Goal: Task Accomplishment & Management: Use online tool/utility

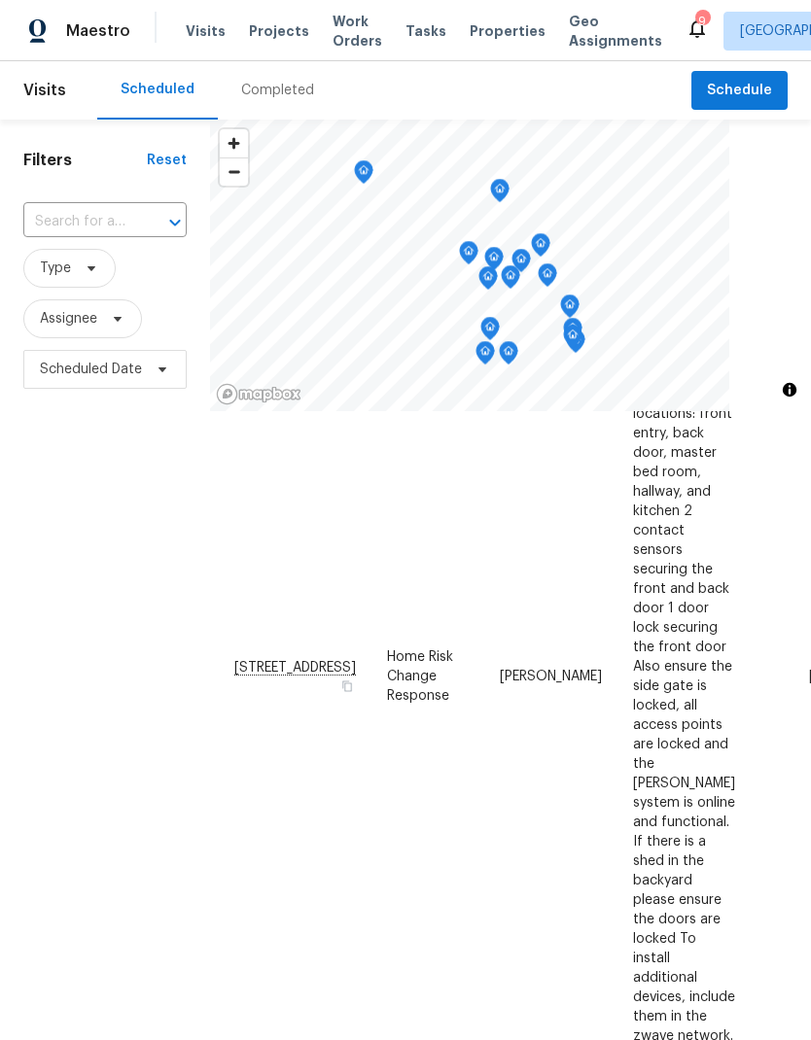
scroll to position [597, -1]
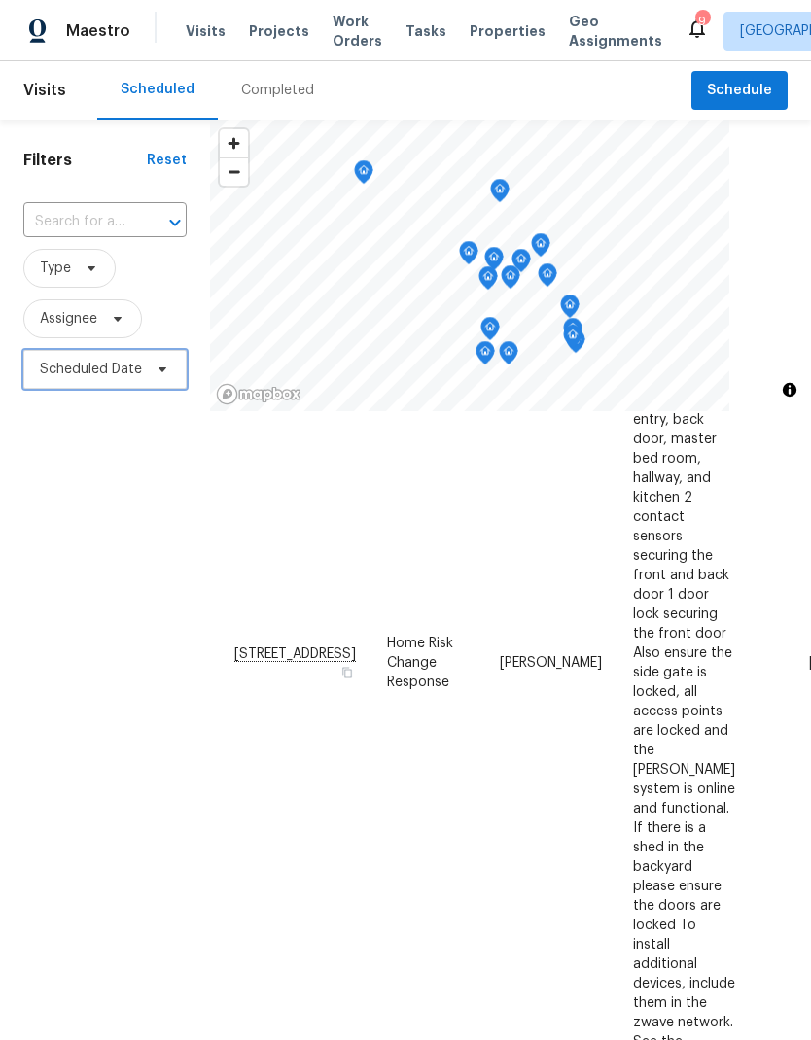
click at [132, 356] on span "Scheduled Date" at bounding box center [104, 369] width 163 height 39
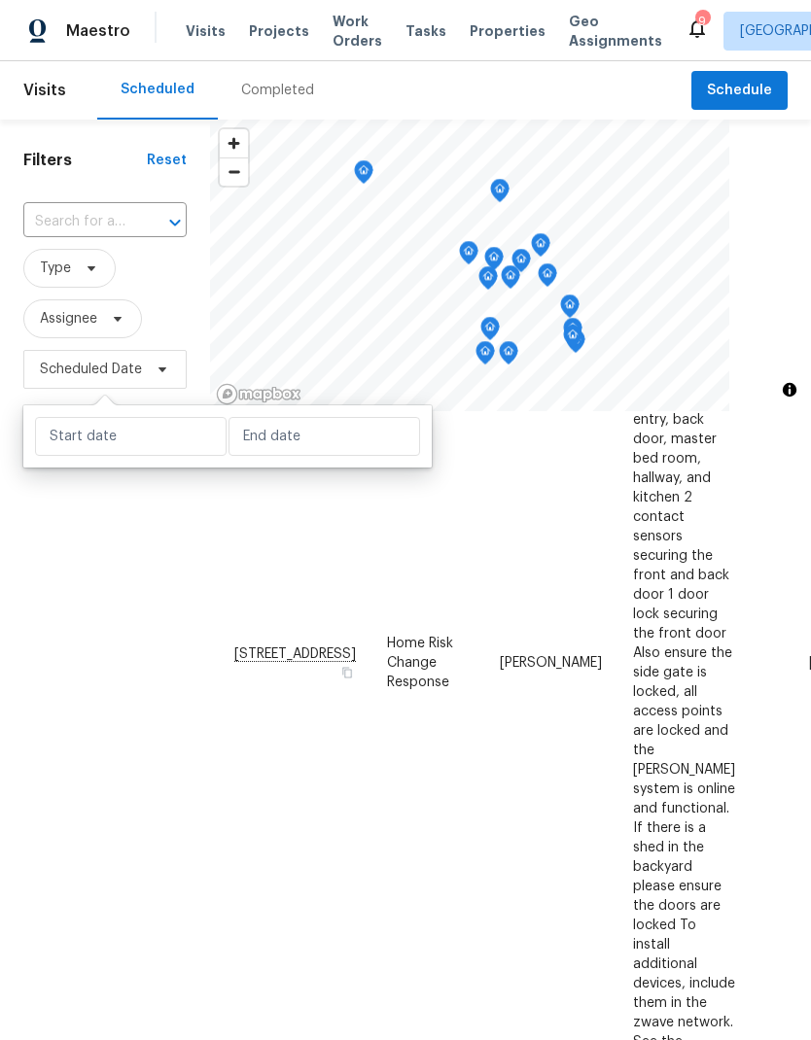
scroll to position [609, 0]
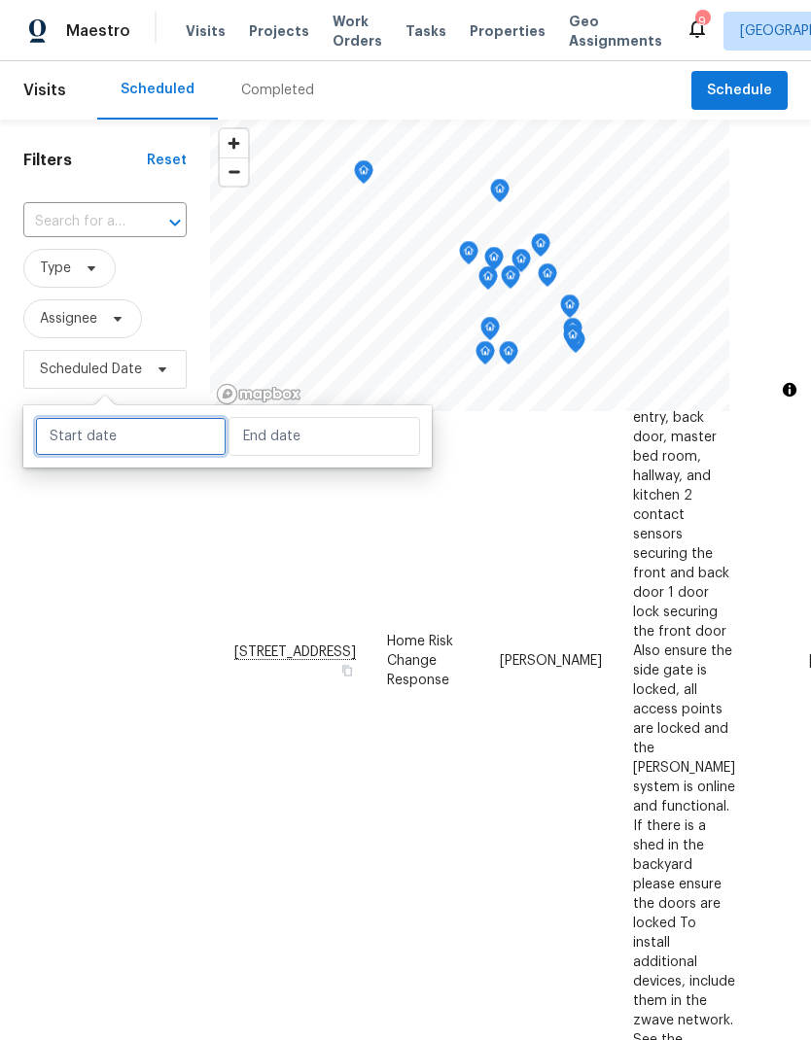
click at [153, 434] on input "text" at bounding box center [131, 436] width 192 height 39
select select "9"
select select "2025"
select select "10"
select select "2025"
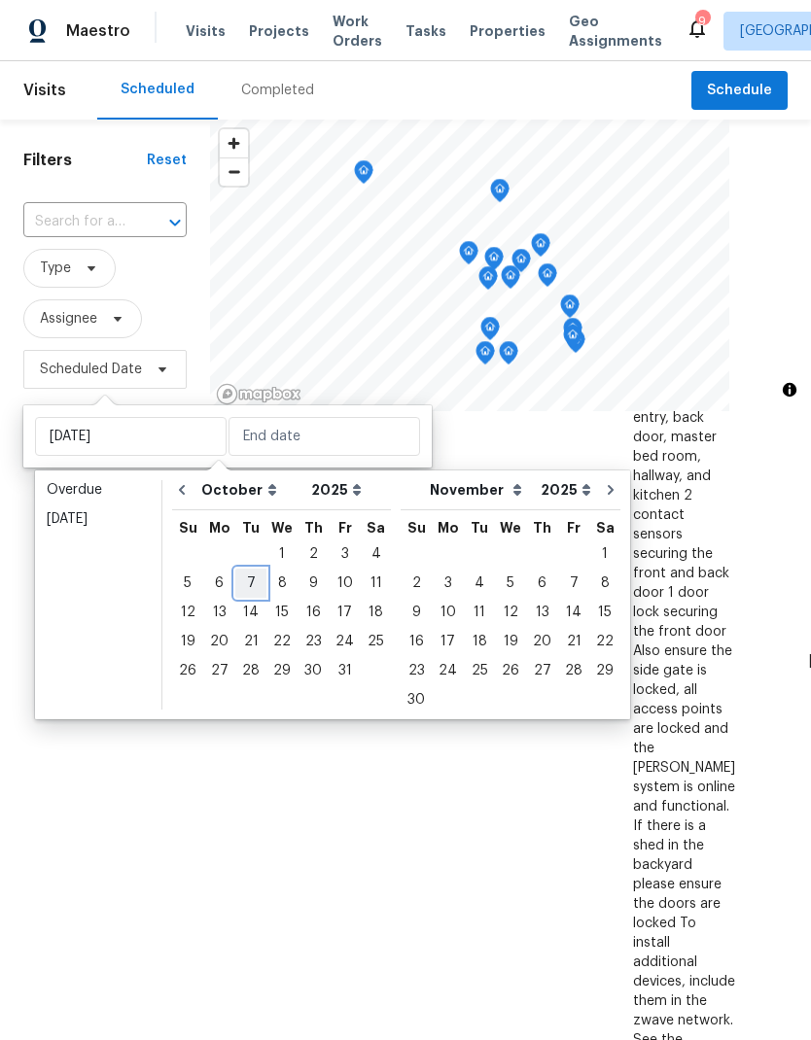
click at [250, 594] on div "7" at bounding box center [250, 583] width 31 height 27
type input "[DATE]"
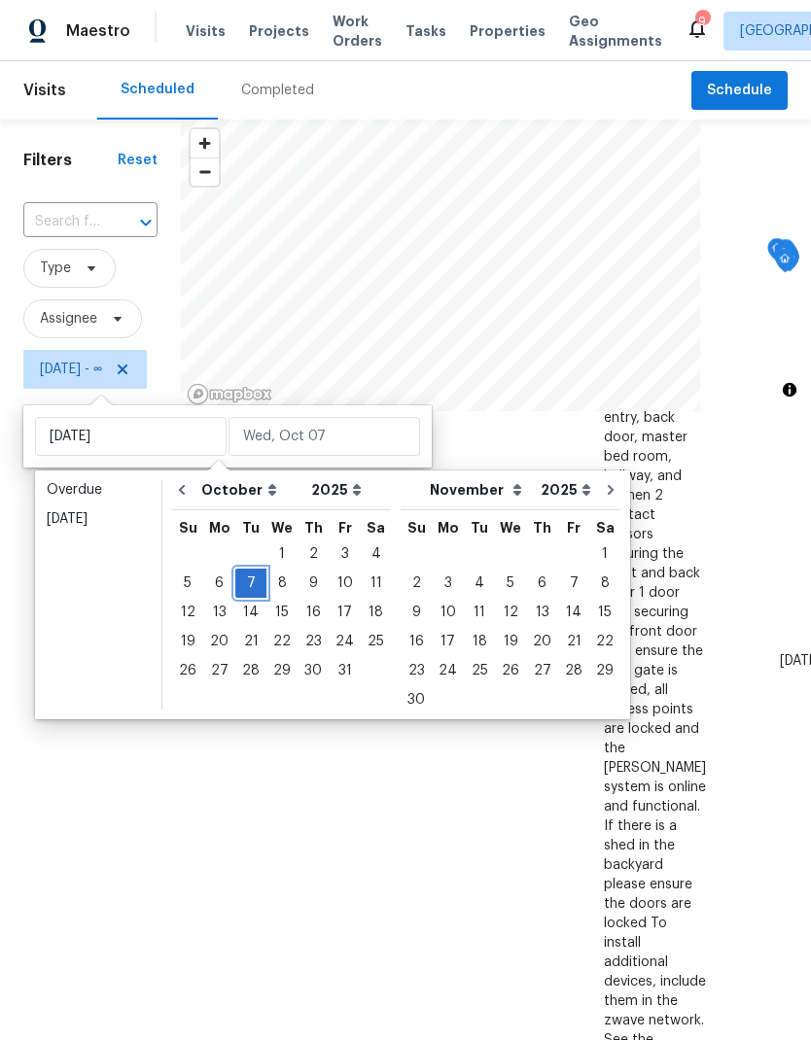
click at [257, 580] on div "7" at bounding box center [250, 583] width 31 height 27
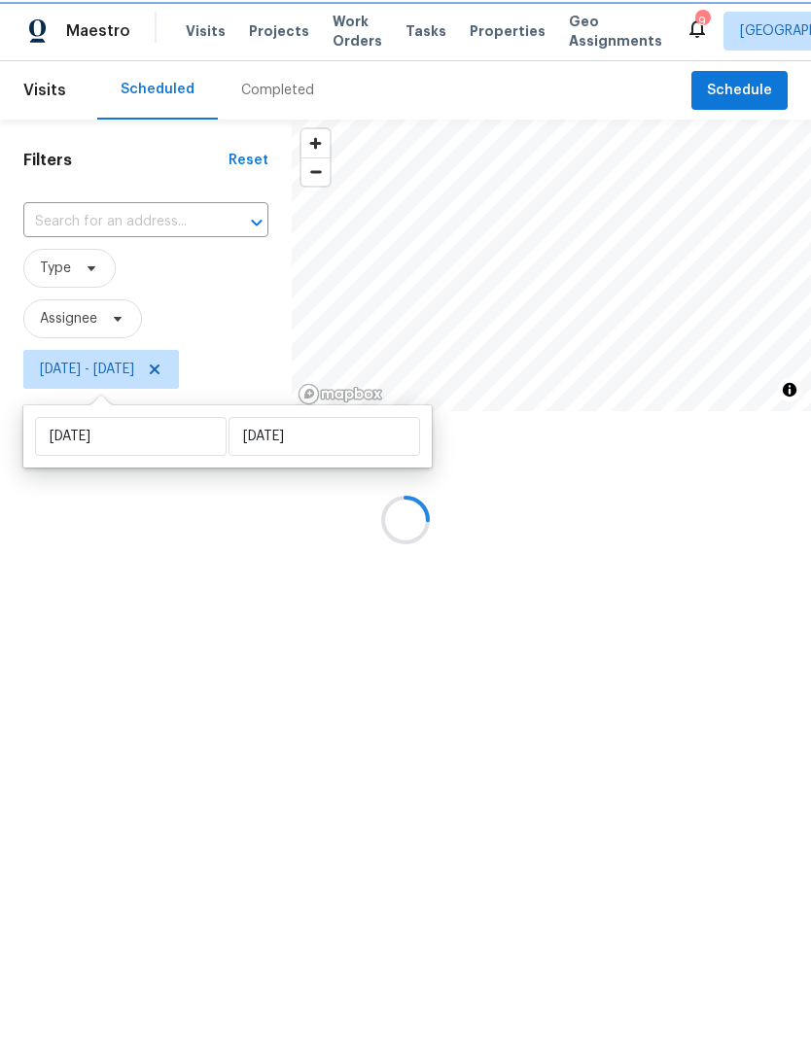
type input "[DATE]"
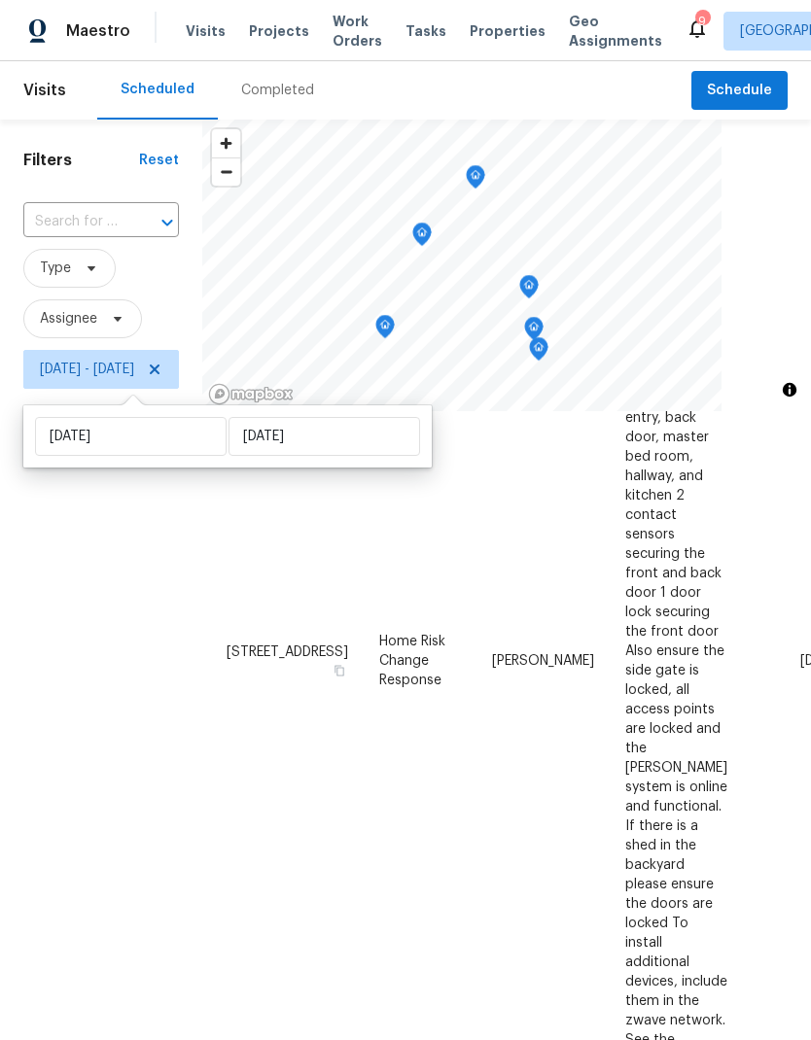
click at [162, 671] on div "Filters Reset ​ Type Assignee [DATE] - [DATE]" at bounding box center [101, 682] width 202 height 1124
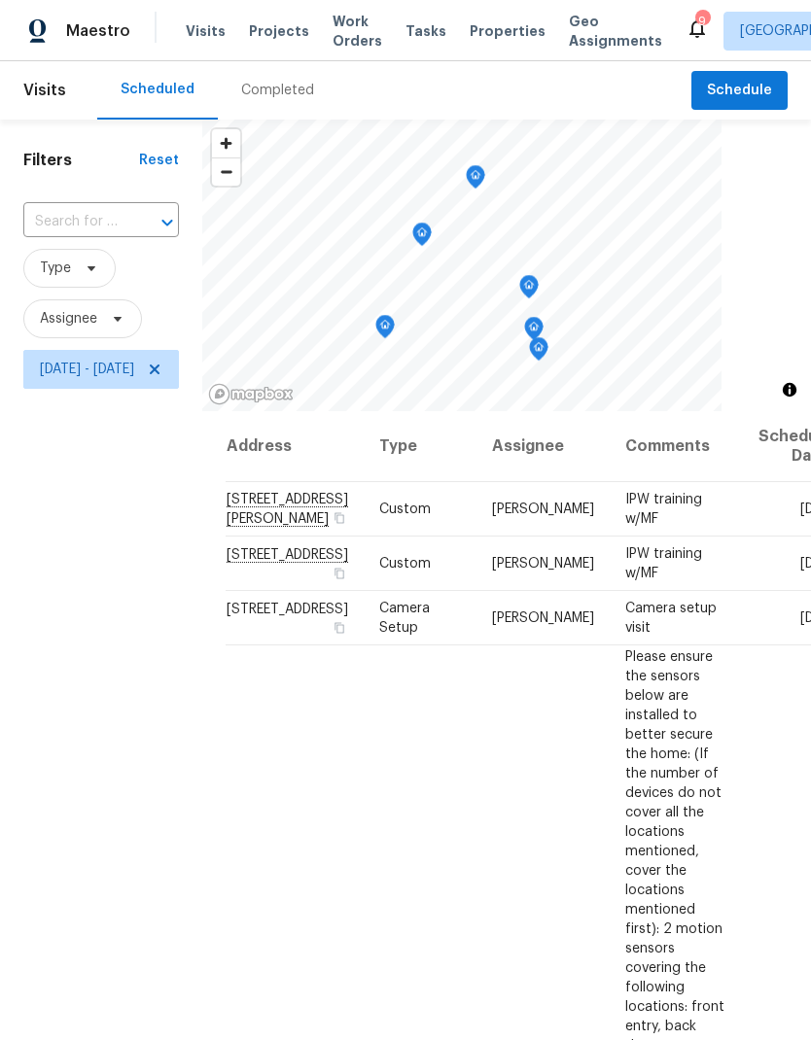
click at [124, 207] on input "text" at bounding box center [73, 222] width 101 height 30
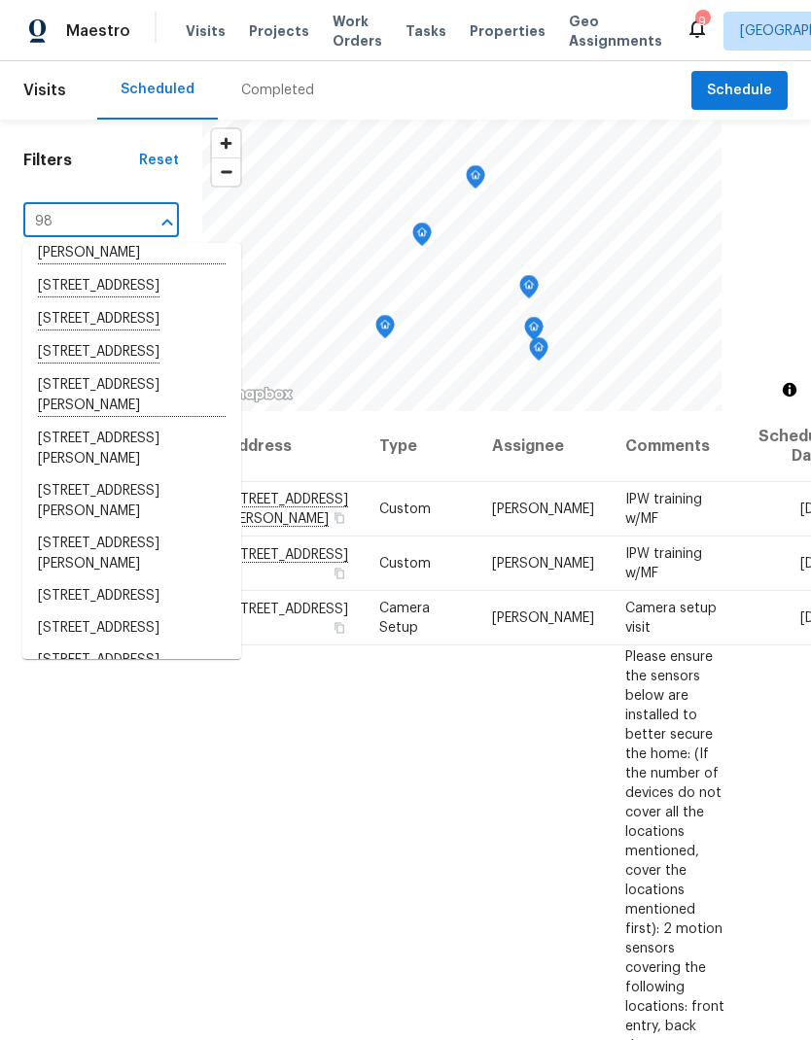
scroll to position [209, 0]
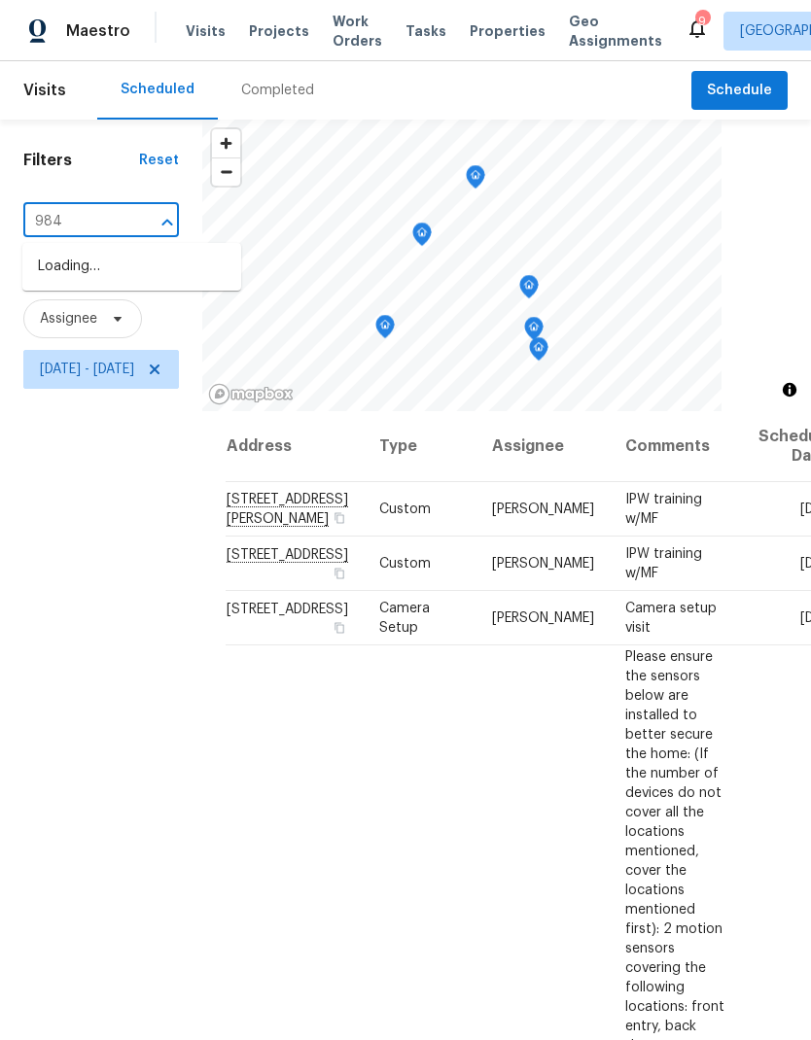
type input "984"
click at [156, 284] on li "[STREET_ADDRESS]" at bounding box center [131, 300] width 219 height 33
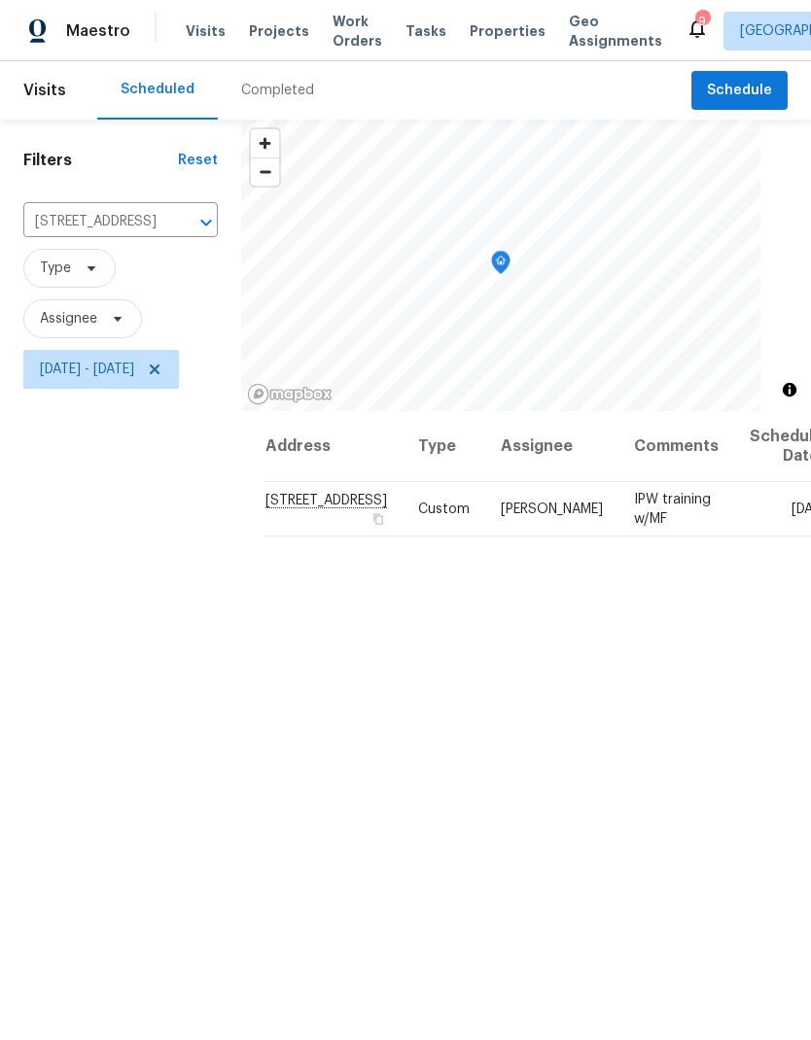
click at [659, 795] on div "Address Type Assignee Comments Scheduled Date ↑ [STREET_ADDRESS] Custom [PERSON…" at bounding box center [526, 827] width 570 height 832
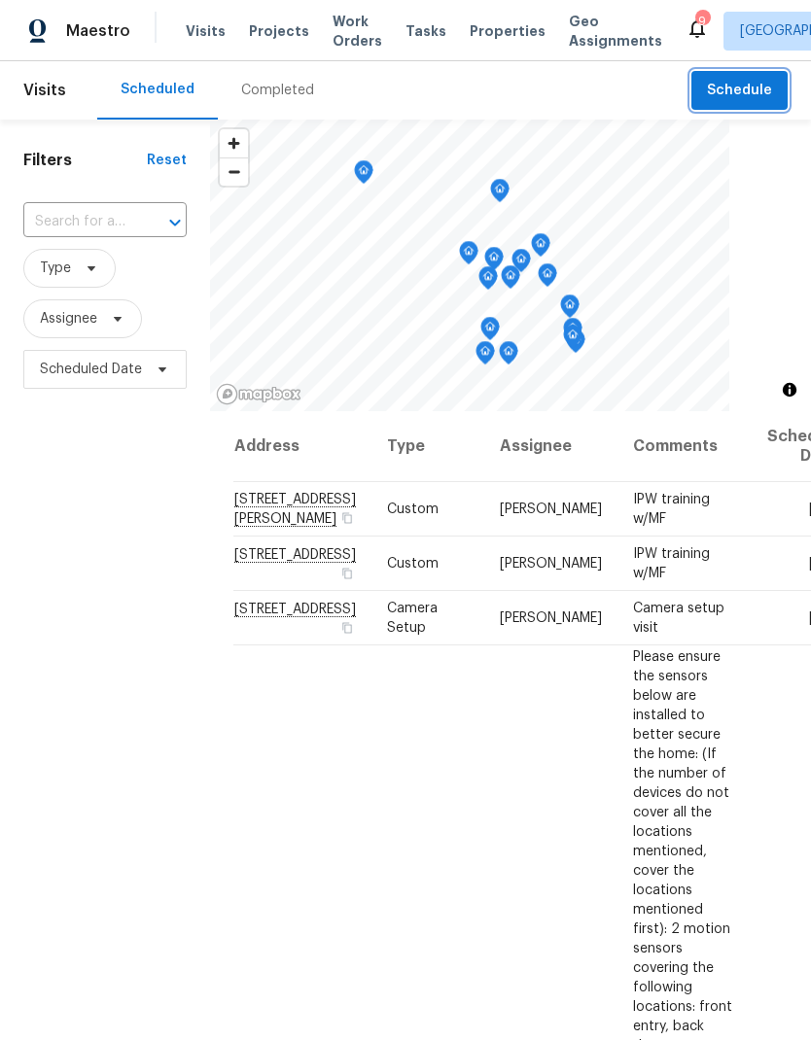
click at [737, 108] on button "Schedule" at bounding box center [739, 91] width 96 height 40
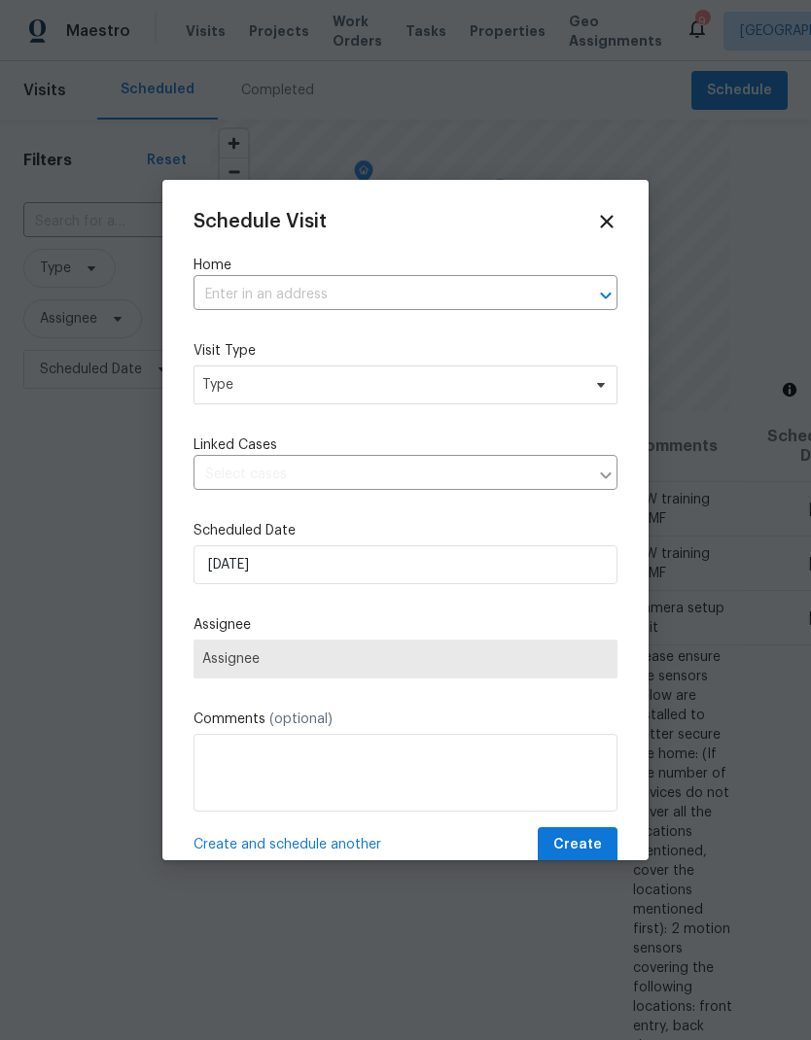
click at [442, 286] on input "text" at bounding box center [377, 295] width 369 height 30
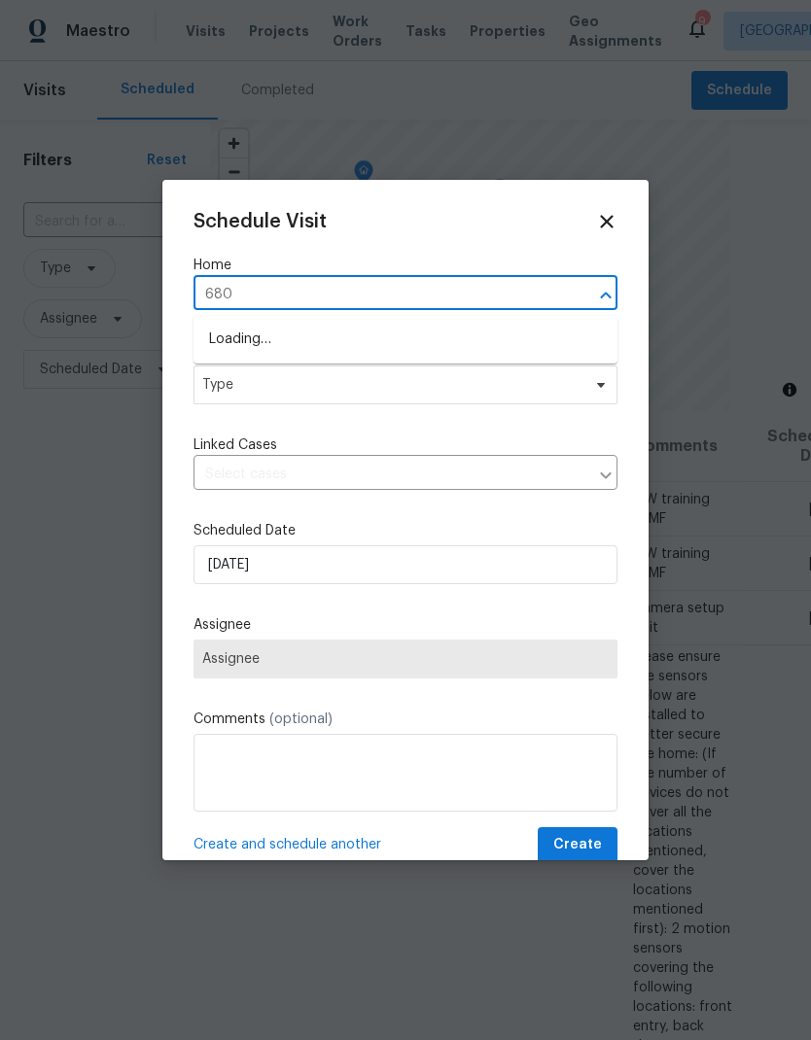
type input "6800"
click at [500, 374] on li "[STREET_ADDRESS][PERSON_NAME]" at bounding box center [405, 373] width 424 height 33
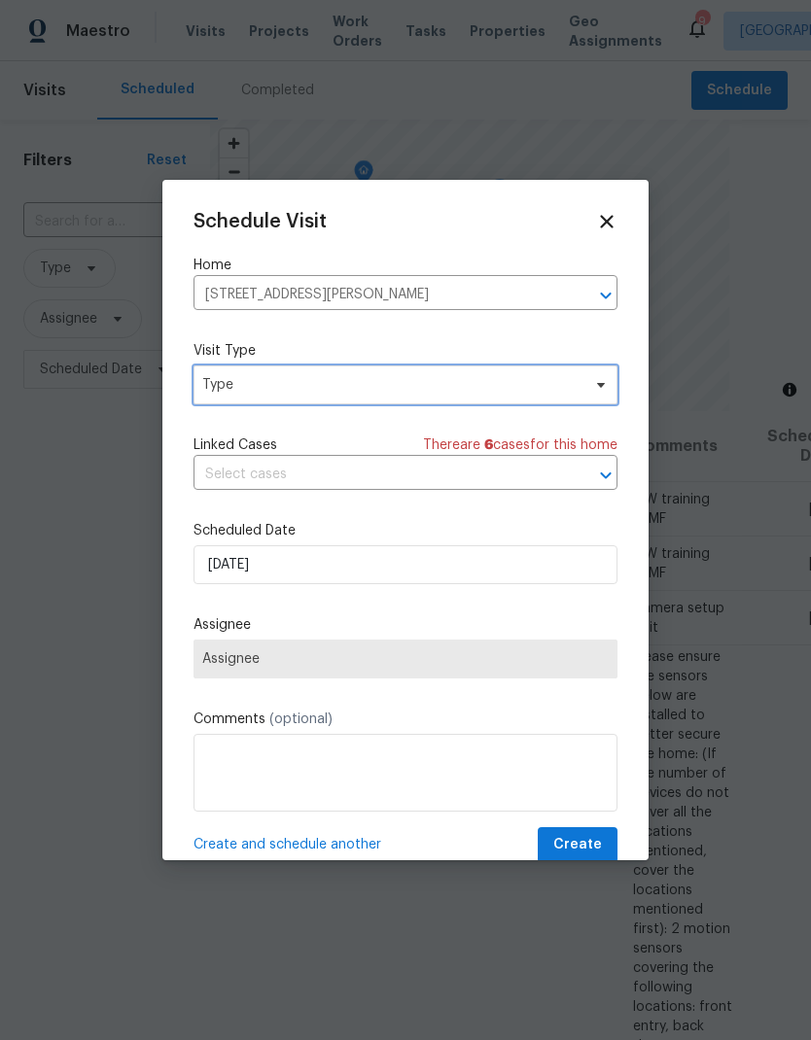
click at [521, 395] on span "Type" at bounding box center [391, 384] width 378 height 19
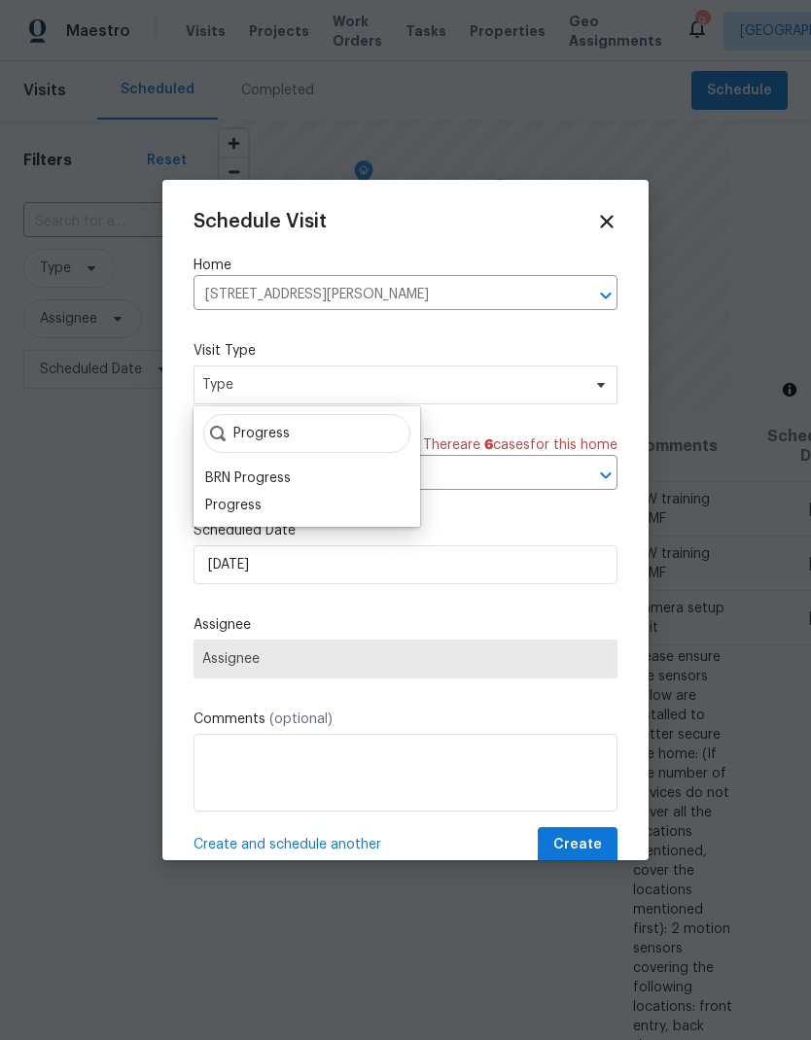
type input "Progress"
click at [314, 493] on div "Progress" at bounding box center [306, 505] width 215 height 27
click at [313, 493] on div "Progress" at bounding box center [306, 505] width 215 height 27
click at [257, 498] on div "Progress" at bounding box center [233, 505] width 56 height 19
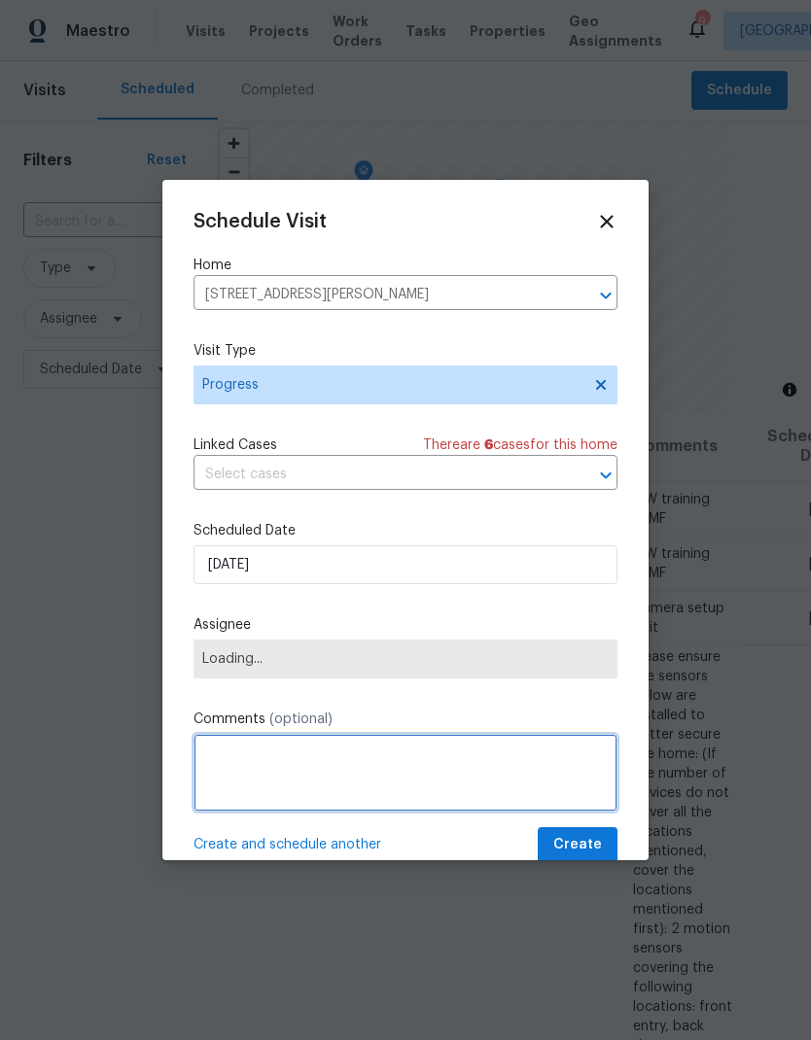
click at [418, 760] on textarea at bounding box center [405, 773] width 424 height 78
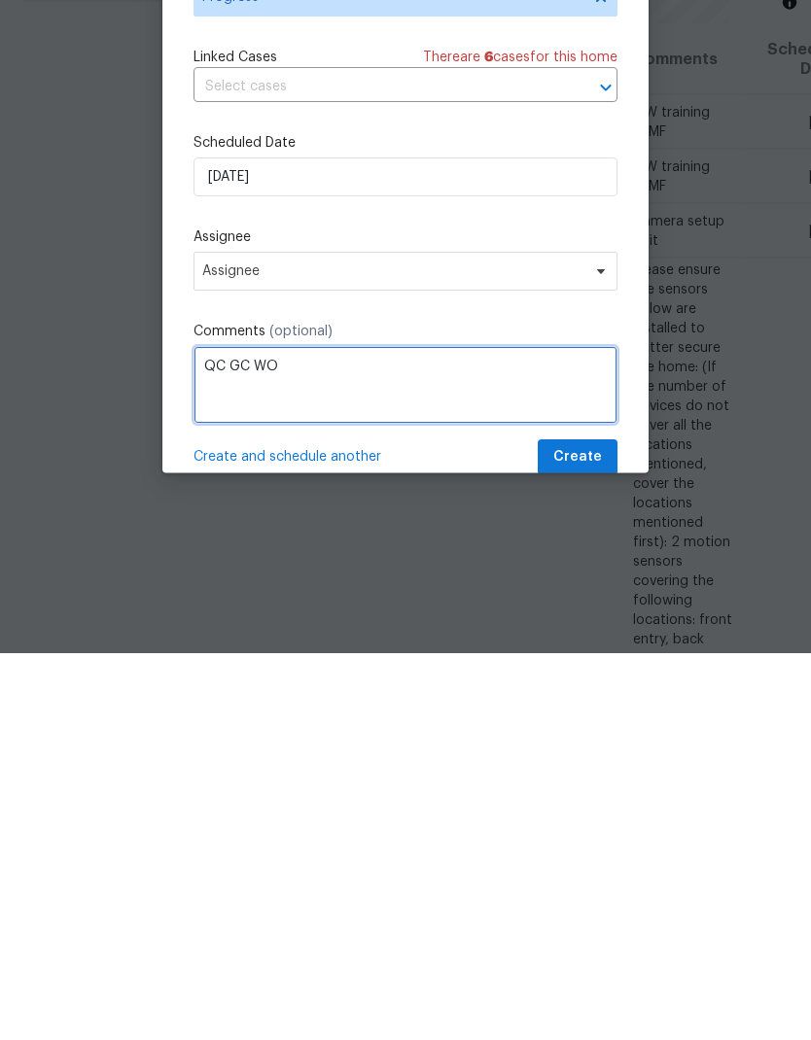
type textarea "QC GC WO"
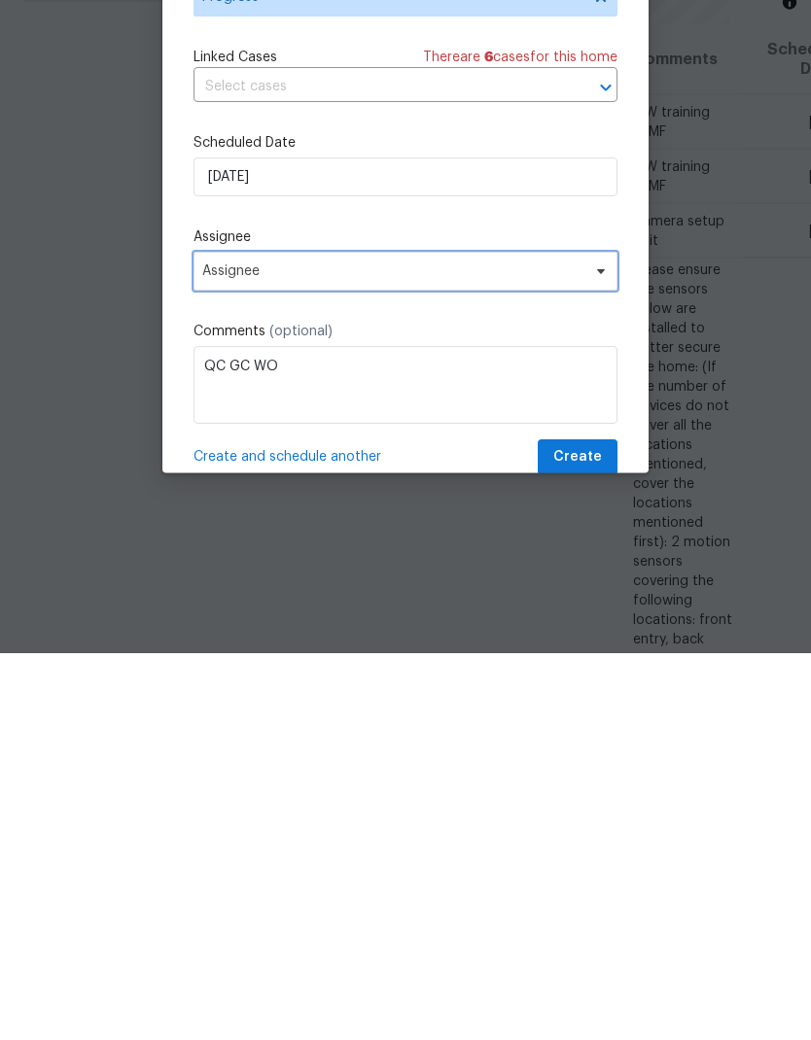
click at [527, 640] on span "Assignee" at bounding box center [405, 659] width 424 height 39
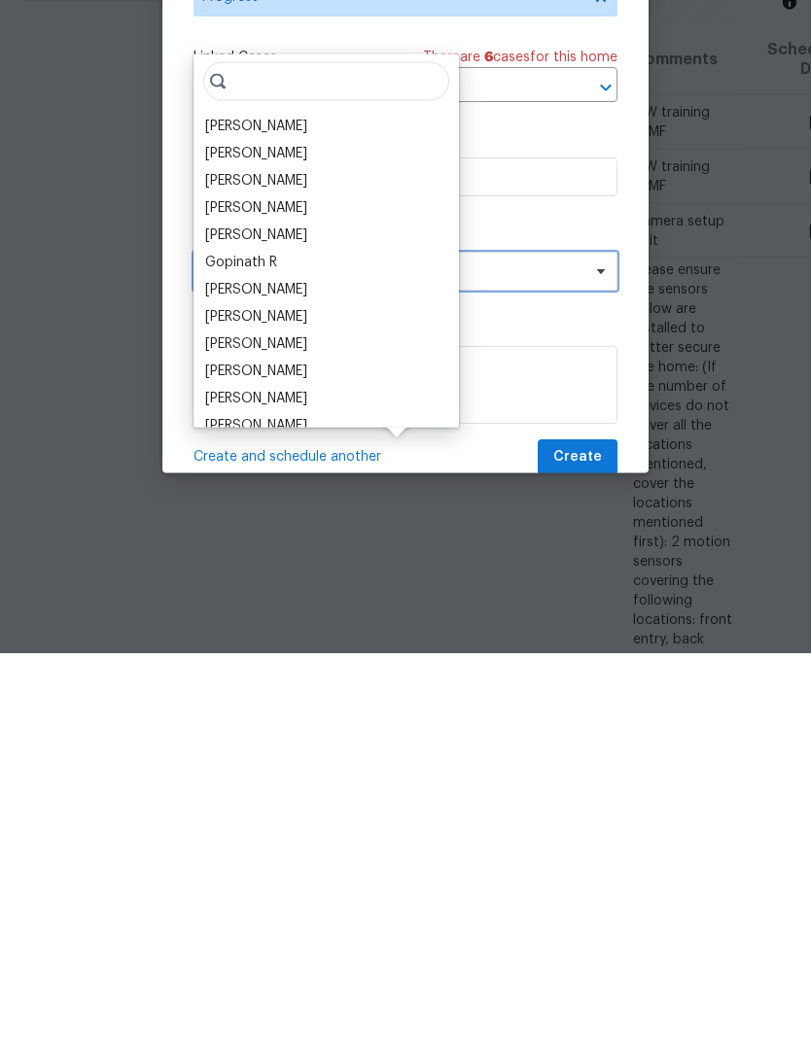
click at [522, 640] on span "Assignee" at bounding box center [405, 659] width 424 height 39
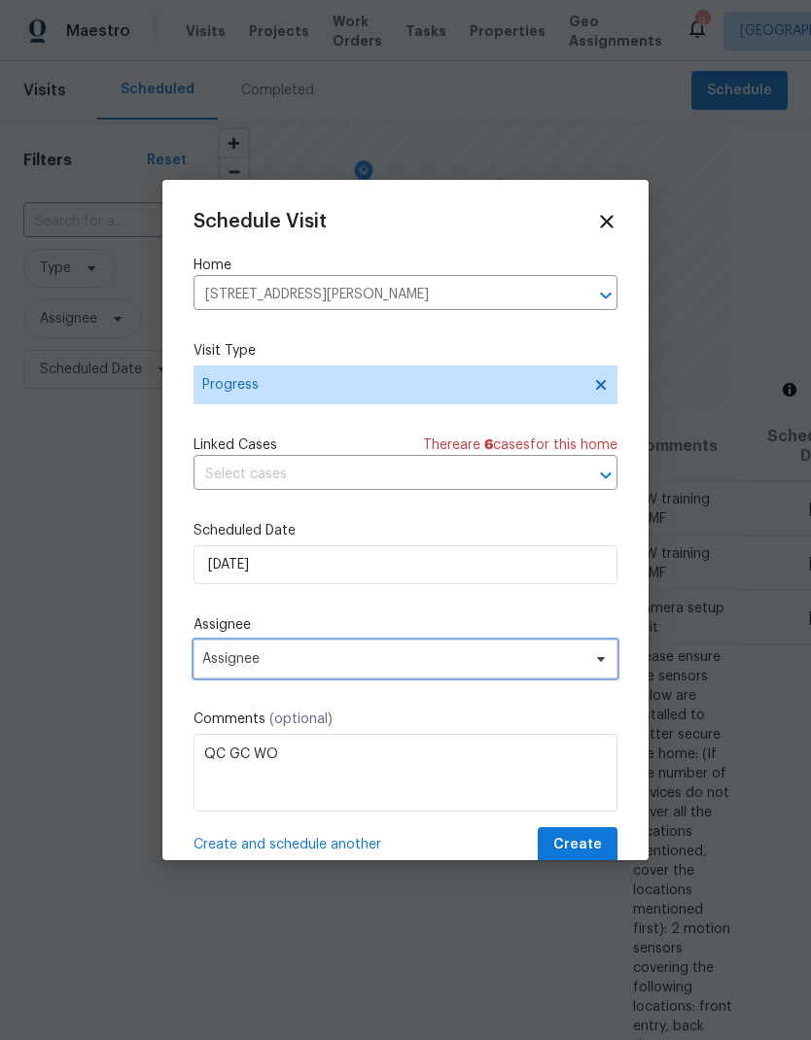
click at [433, 663] on span "Assignee" at bounding box center [392, 659] width 381 height 16
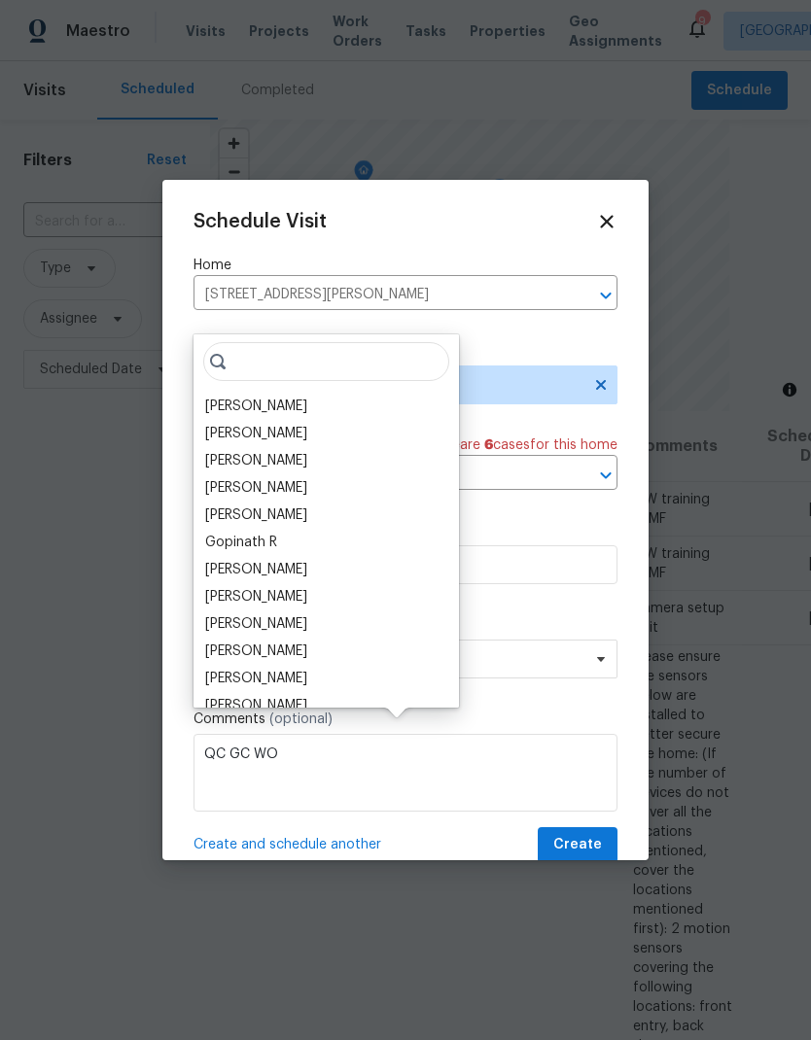
click at [307, 397] on div "[PERSON_NAME]" at bounding box center [256, 406] width 102 height 19
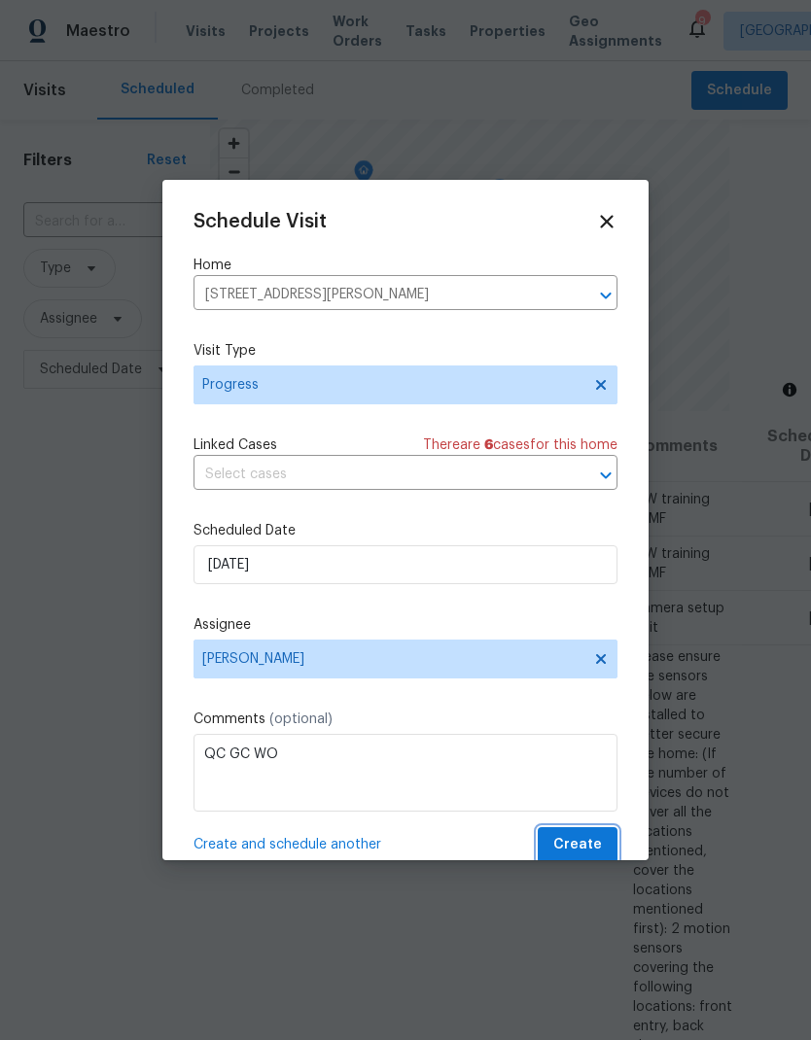
click at [599, 847] on span "Create" at bounding box center [577, 845] width 49 height 24
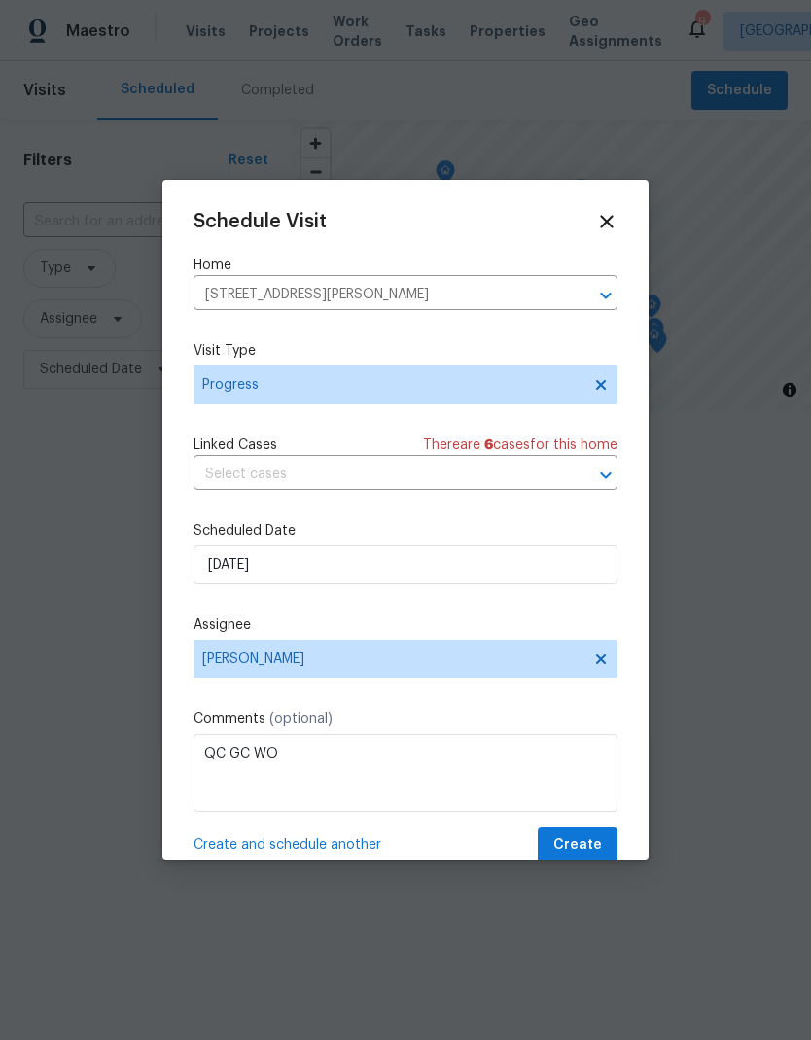
scroll to position [0, 0]
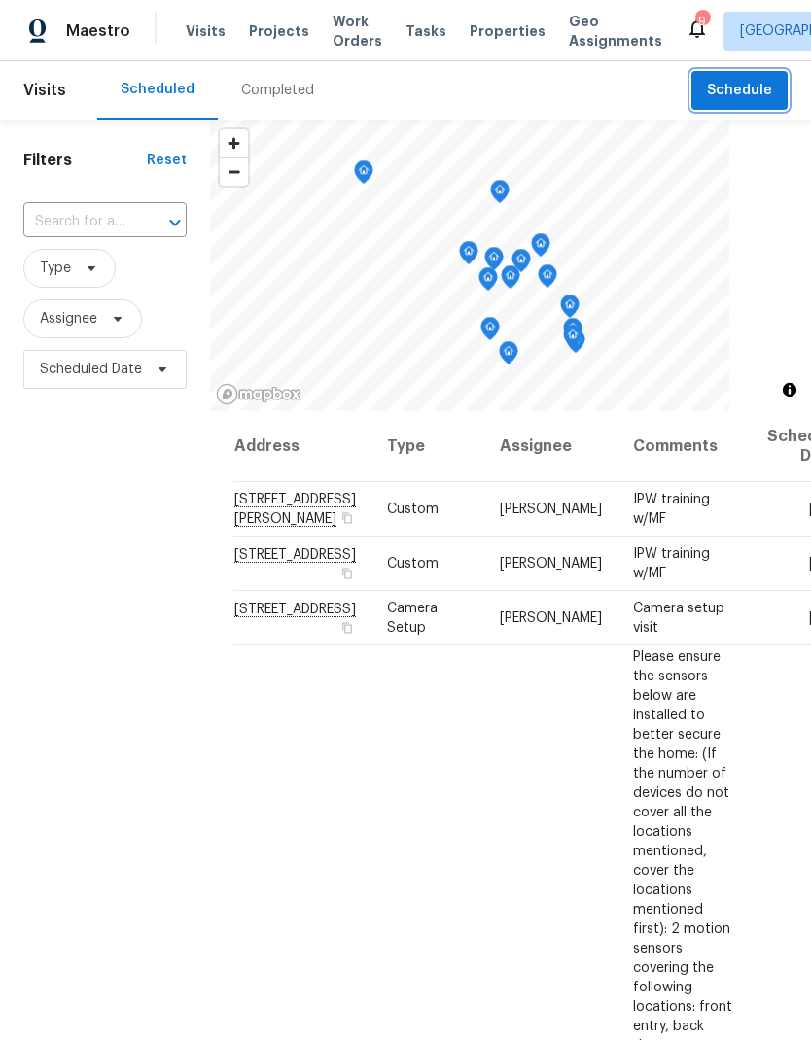
click at [761, 90] on span "Schedule" at bounding box center [739, 91] width 65 height 24
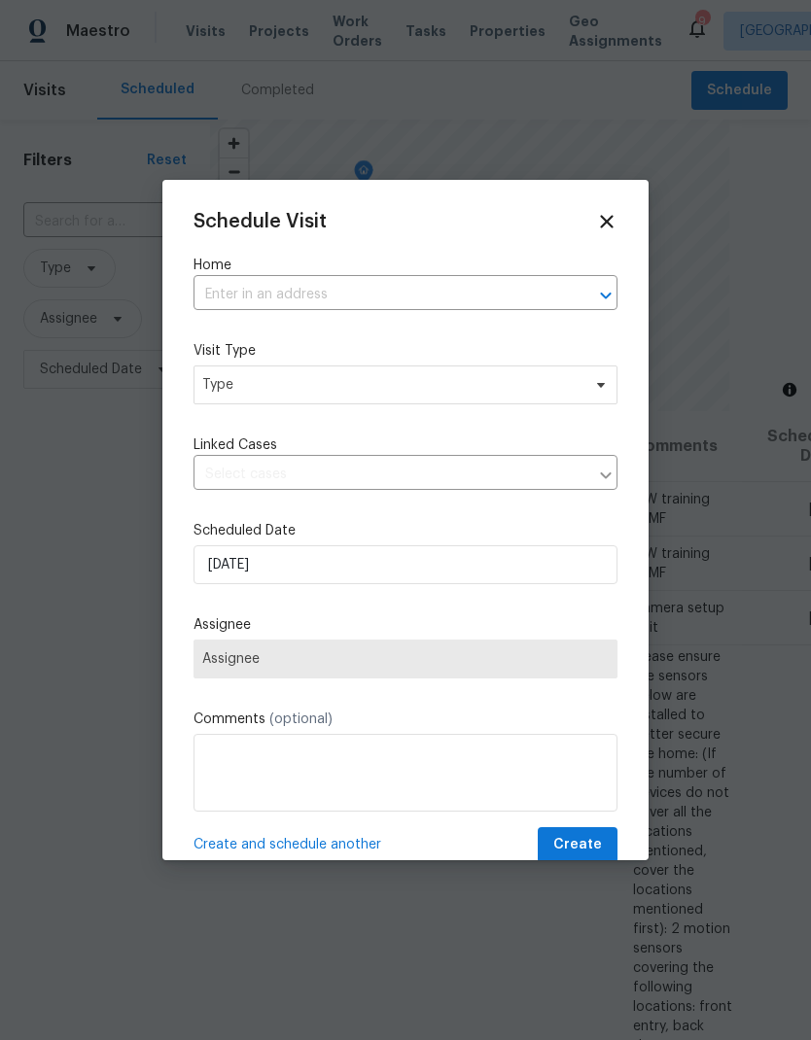
click at [404, 284] on input "text" at bounding box center [377, 295] width 369 height 30
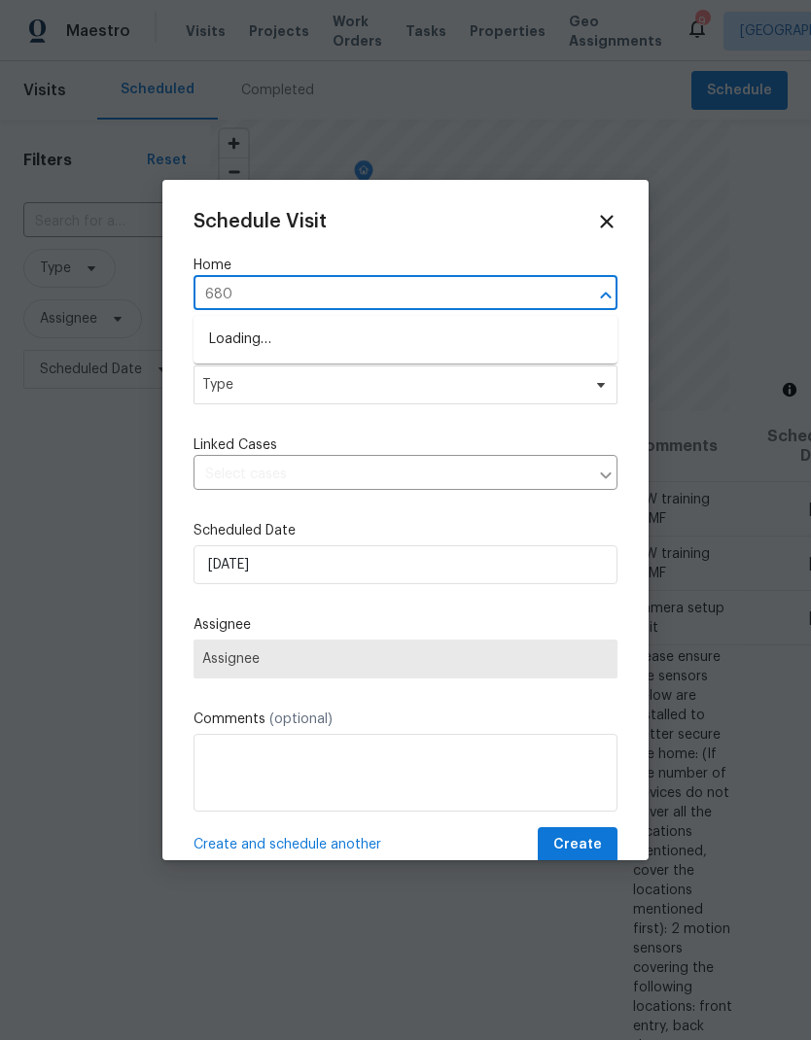
type input "6800"
click at [467, 365] on li "[STREET_ADDRESS][PERSON_NAME]" at bounding box center [405, 373] width 424 height 33
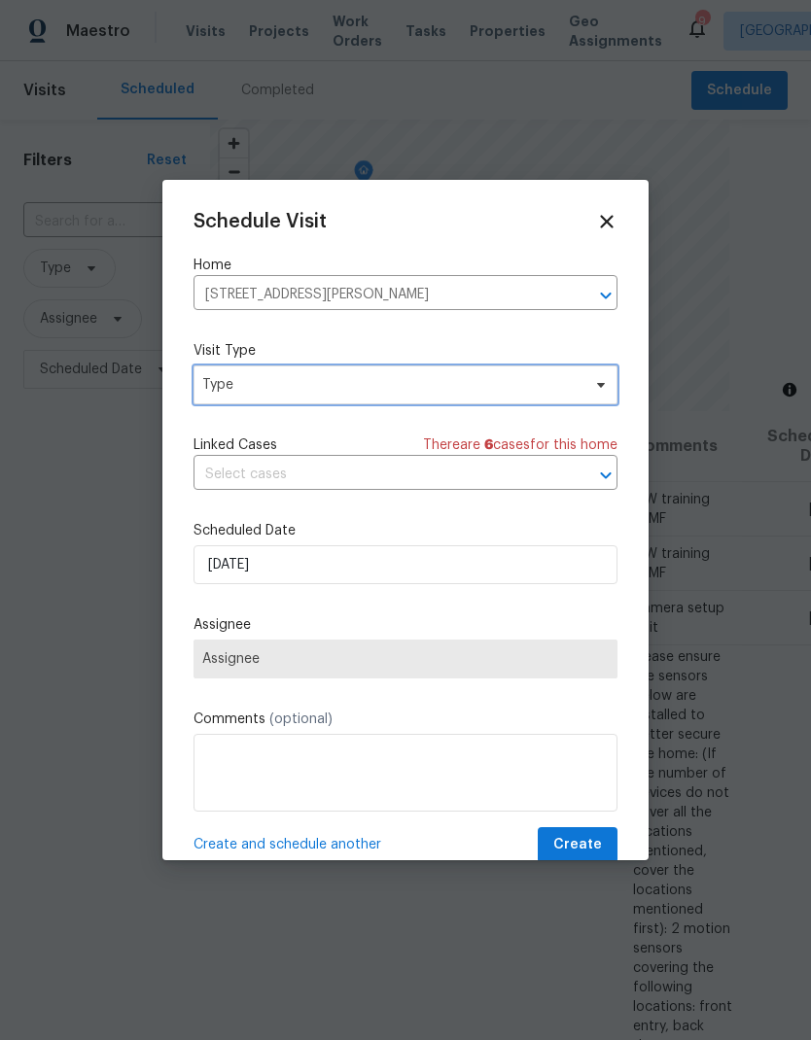
click at [456, 404] on span "Type" at bounding box center [405, 385] width 424 height 39
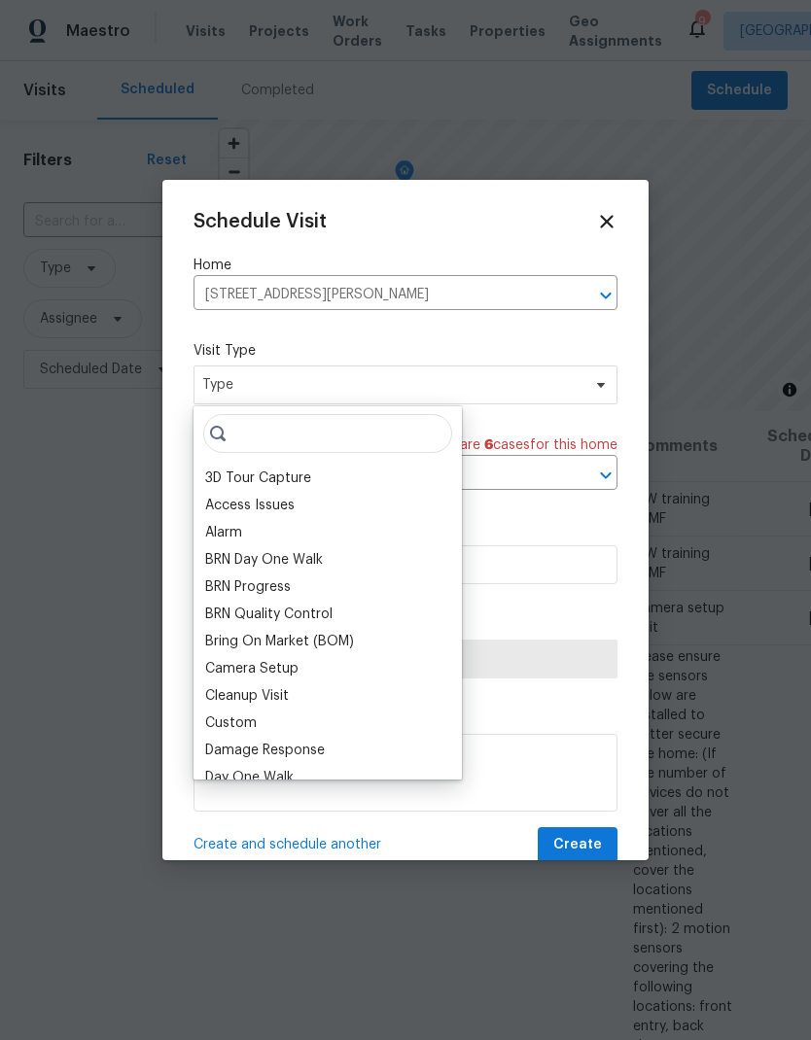
click at [608, 231] on icon at bounding box center [606, 221] width 21 height 21
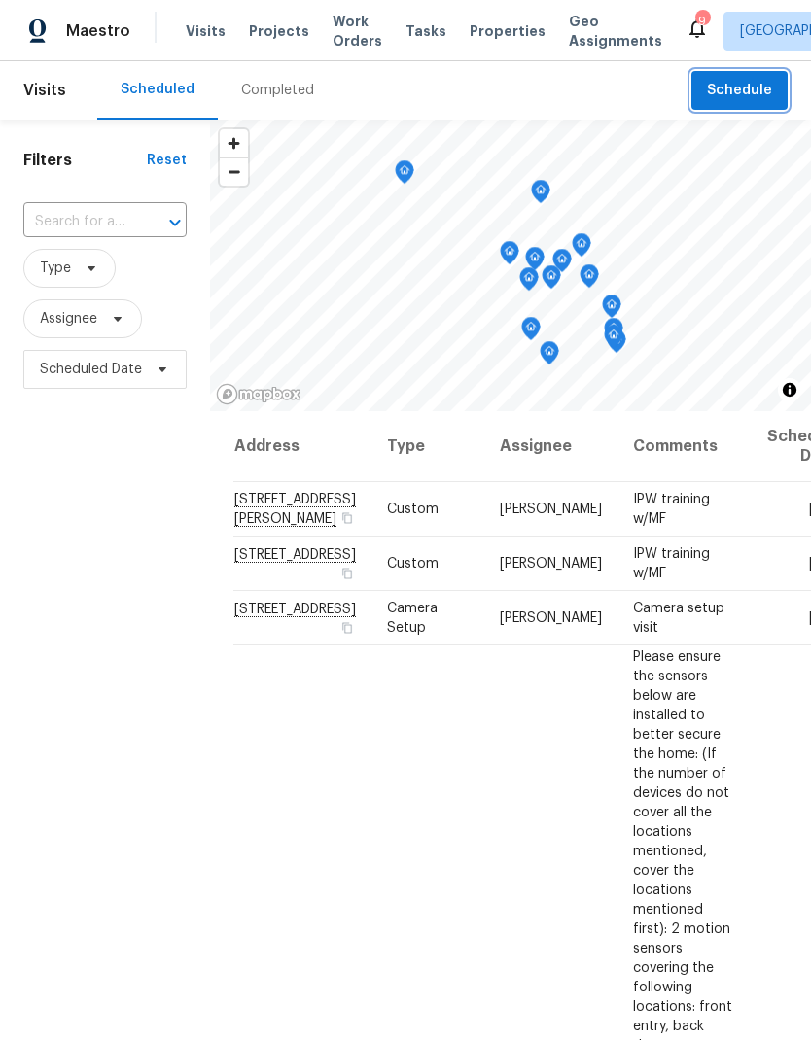
click at [749, 94] on span "Schedule" at bounding box center [739, 91] width 65 height 24
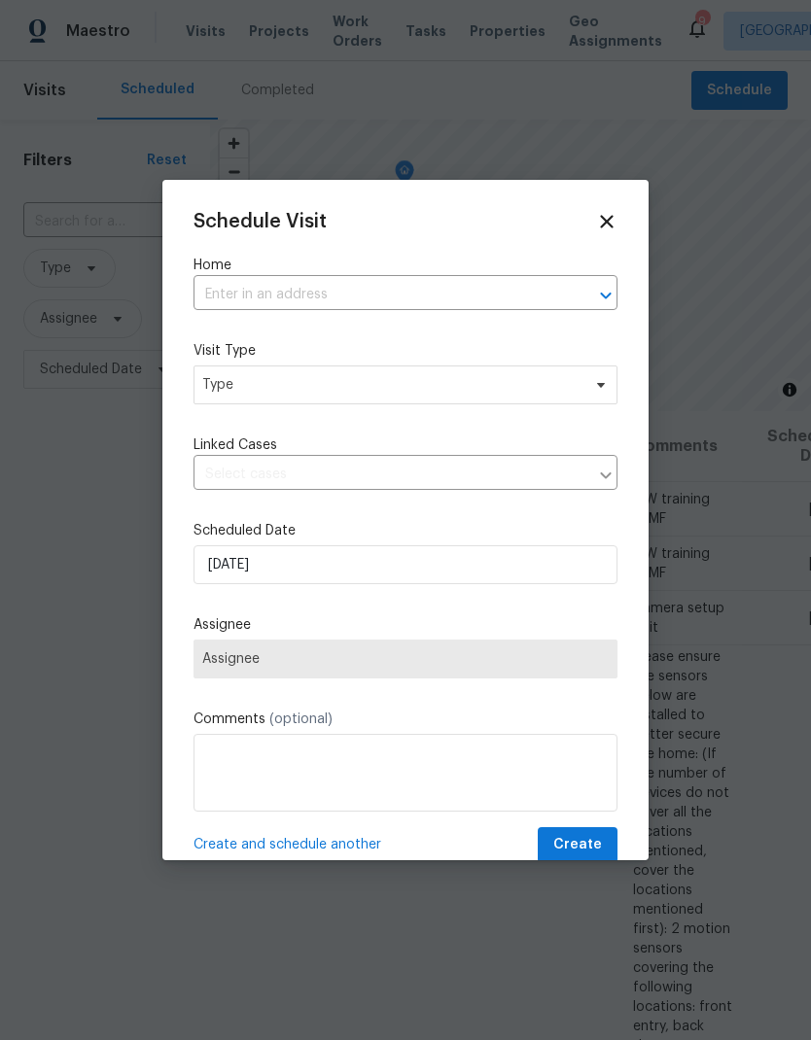
click at [415, 310] on input "text" at bounding box center [377, 295] width 369 height 30
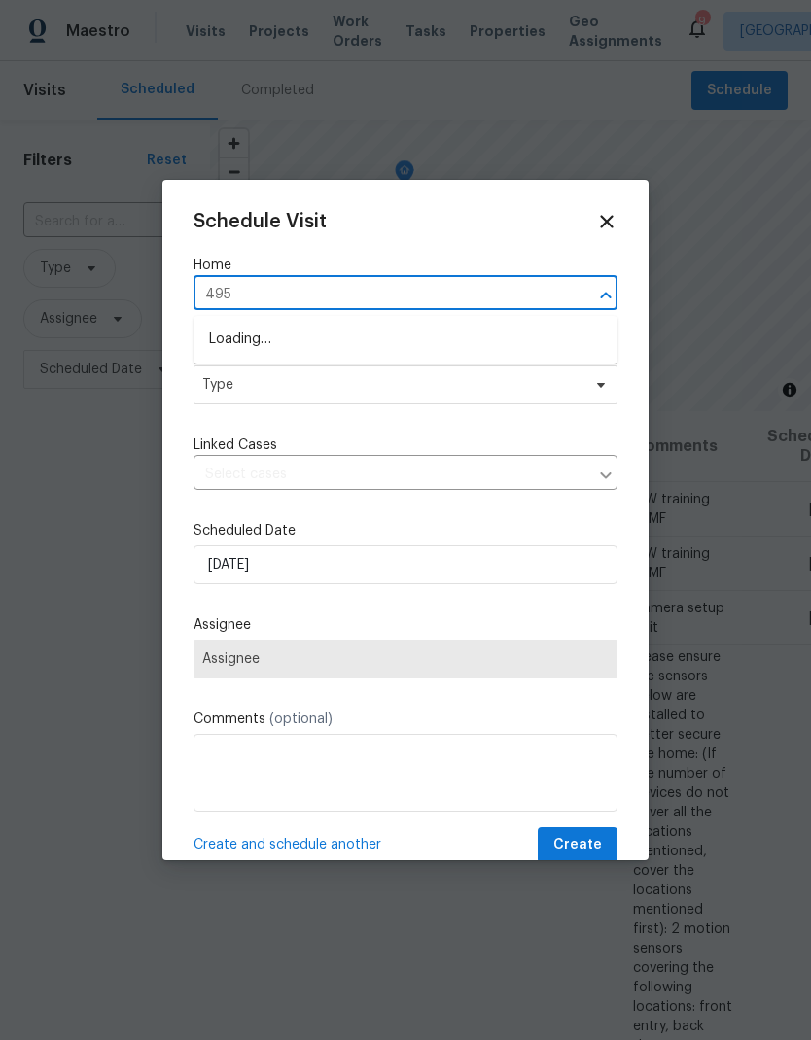
type input "4953"
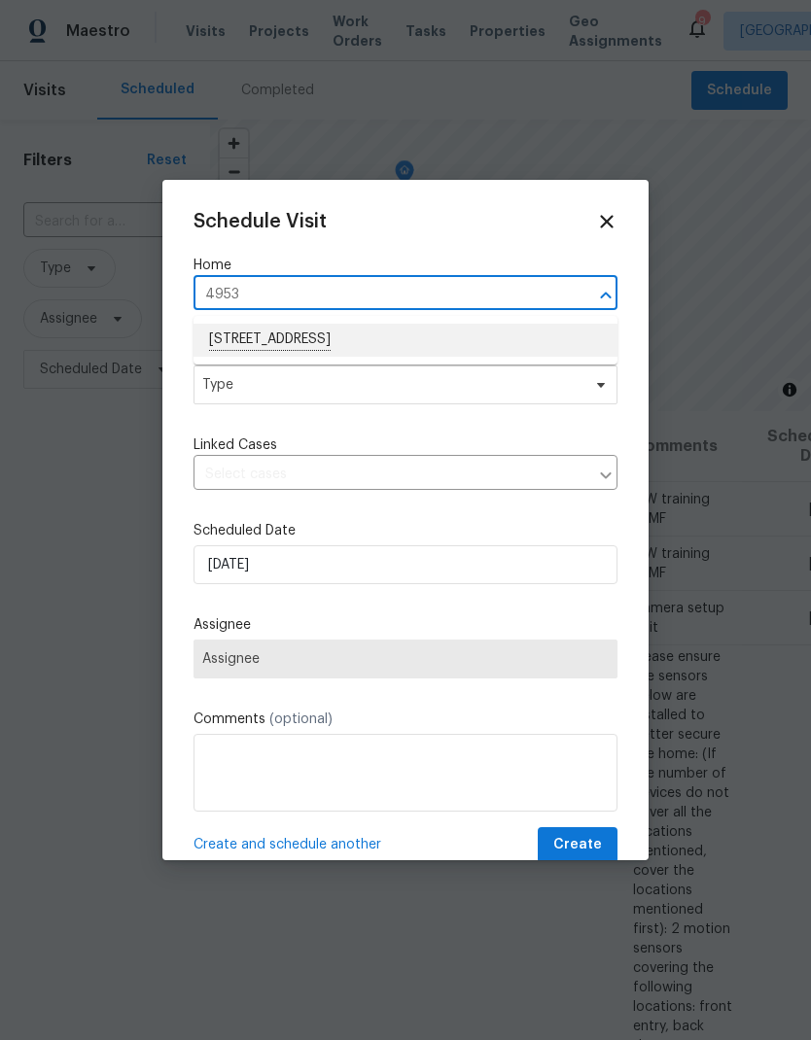
click at [420, 344] on li "4953 Albany Mdw, Westerville, OH 43081" at bounding box center [405, 340] width 424 height 33
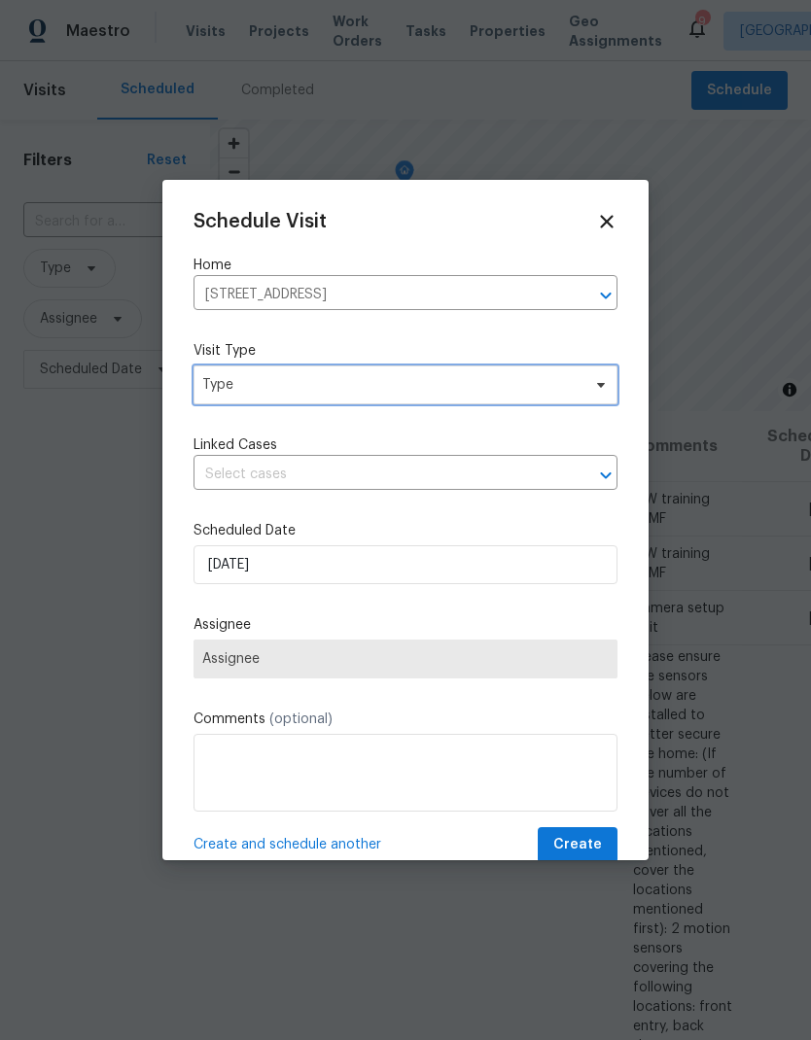
click at [521, 393] on span "Type" at bounding box center [391, 384] width 378 height 19
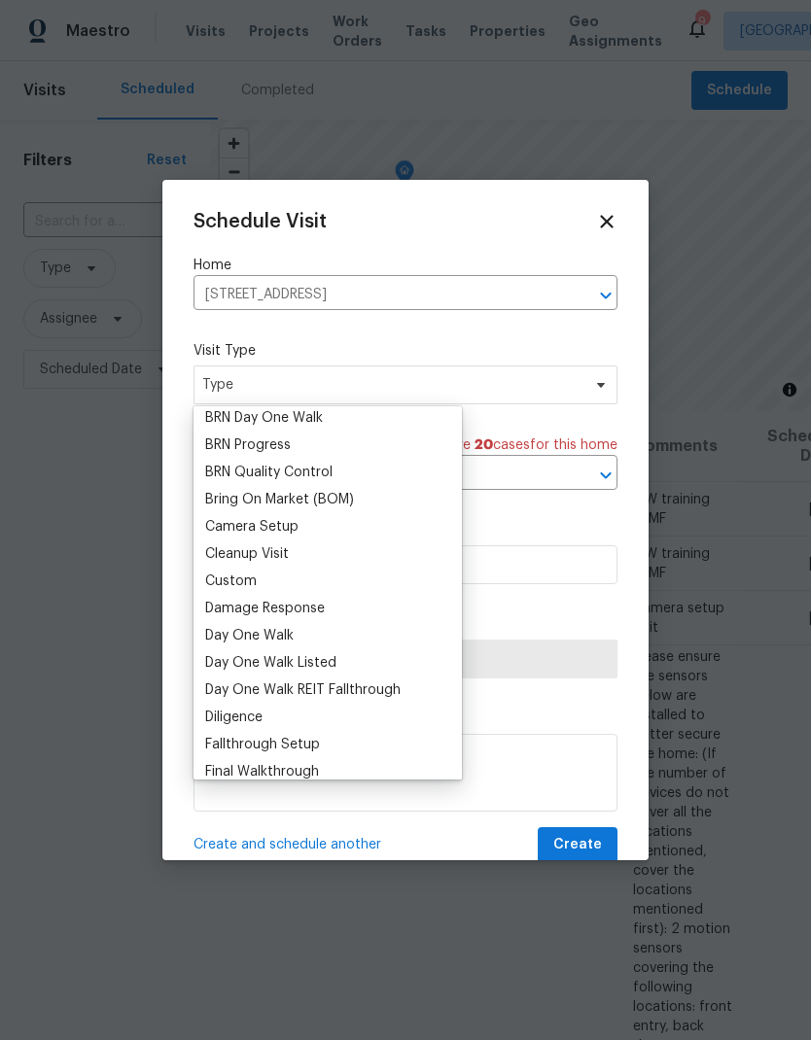
scroll to position [206, 0]
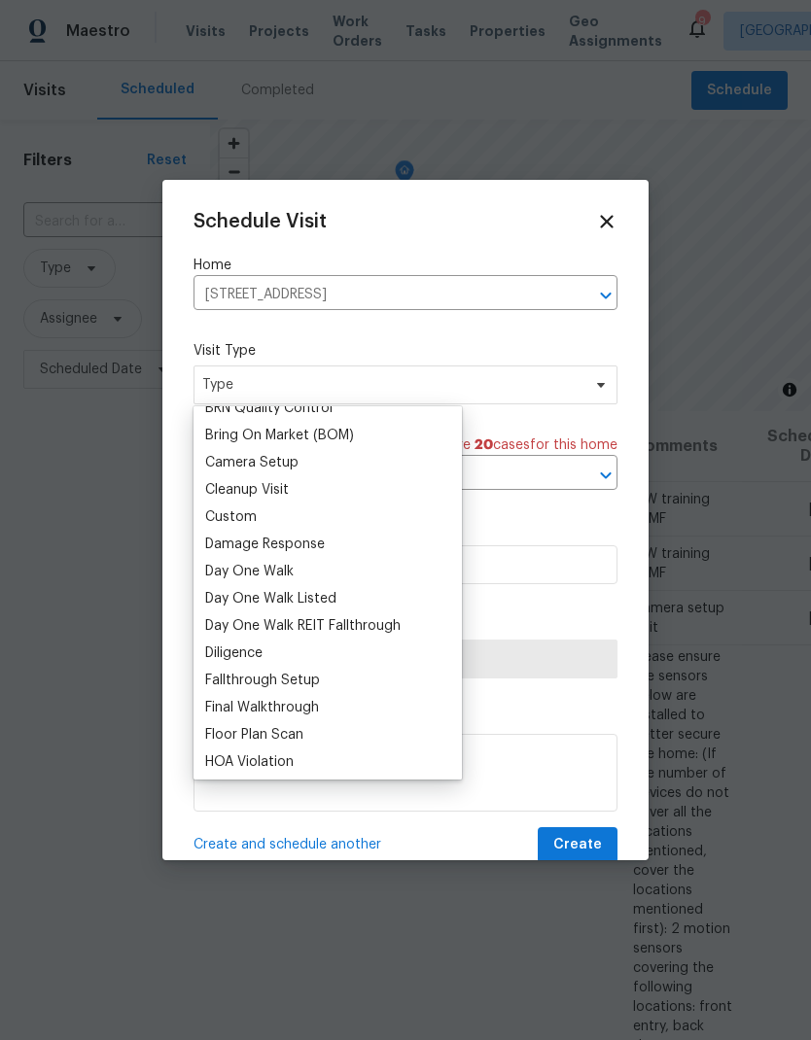
click at [253, 522] on div "Custom" at bounding box center [231, 516] width 52 height 19
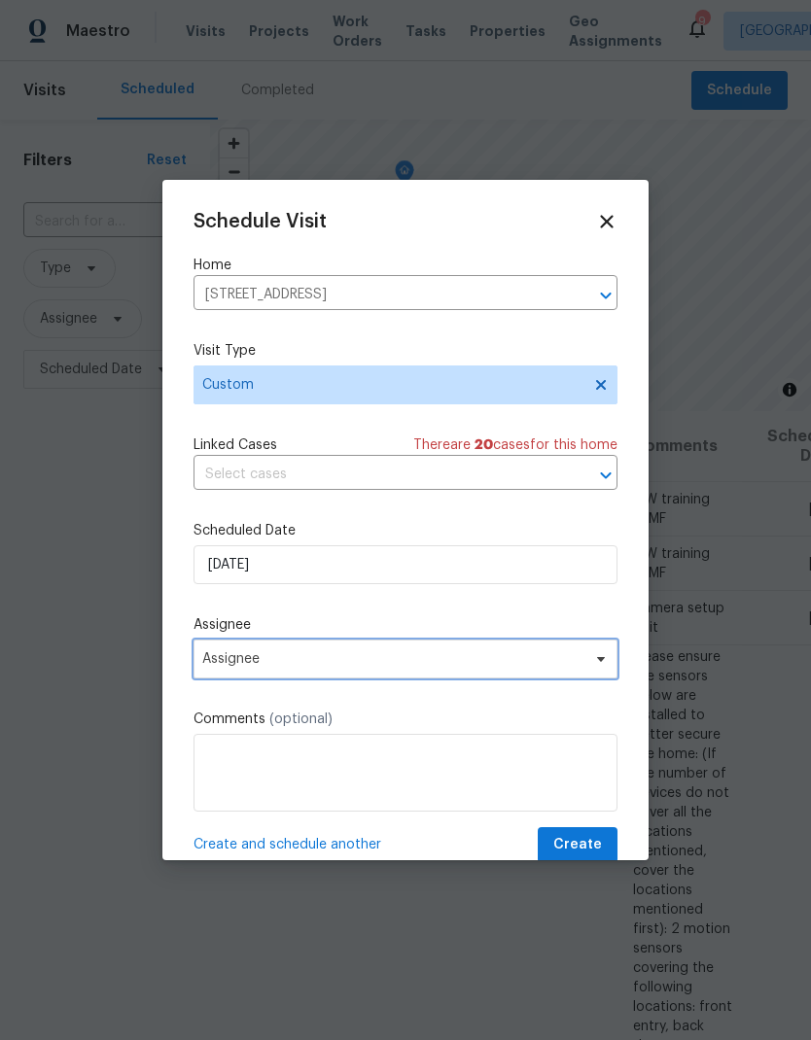
click at [507, 665] on span "Assignee" at bounding box center [392, 659] width 381 height 16
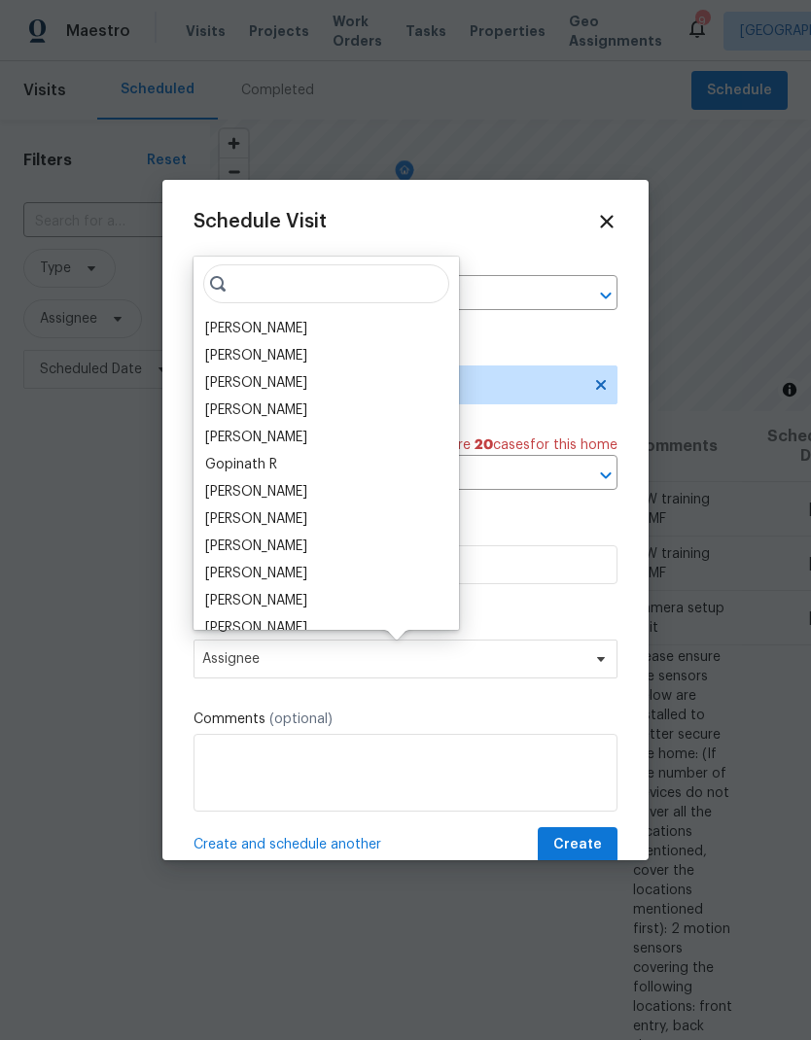
click at [307, 327] on div "[PERSON_NAME]" at bounding box center [256, 328] width 102 height 19
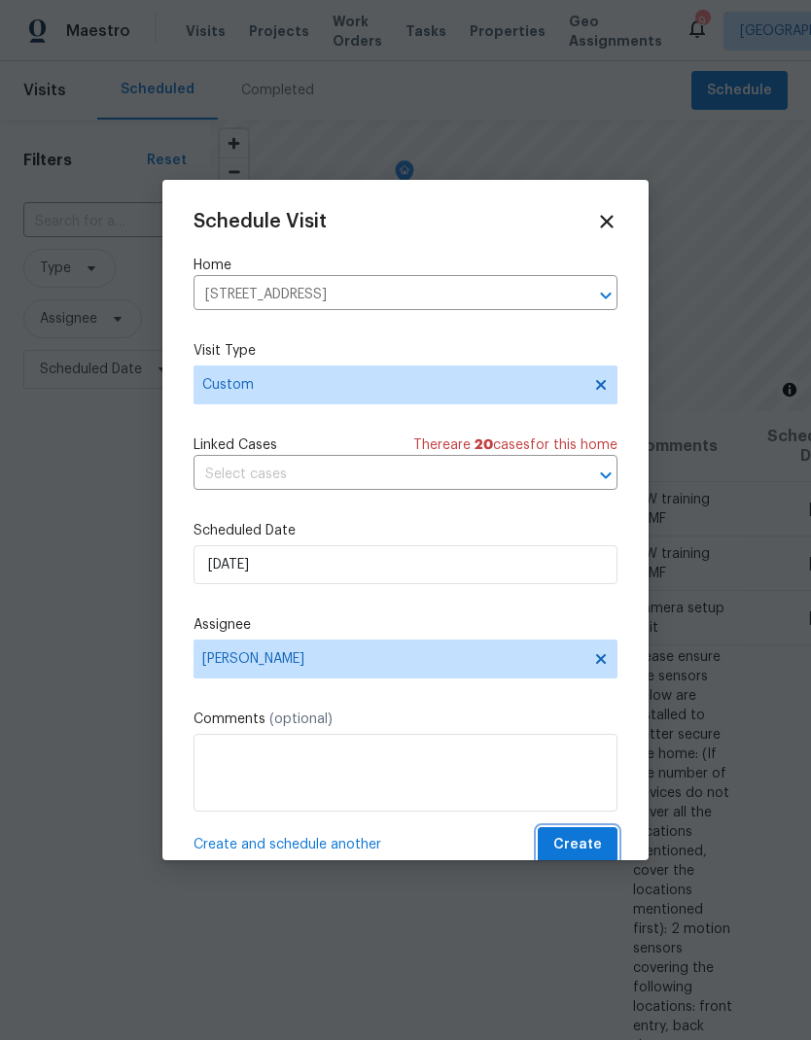
click at [593, 854] on span "Create" at bounding box center [577, 845] width 49 height 24
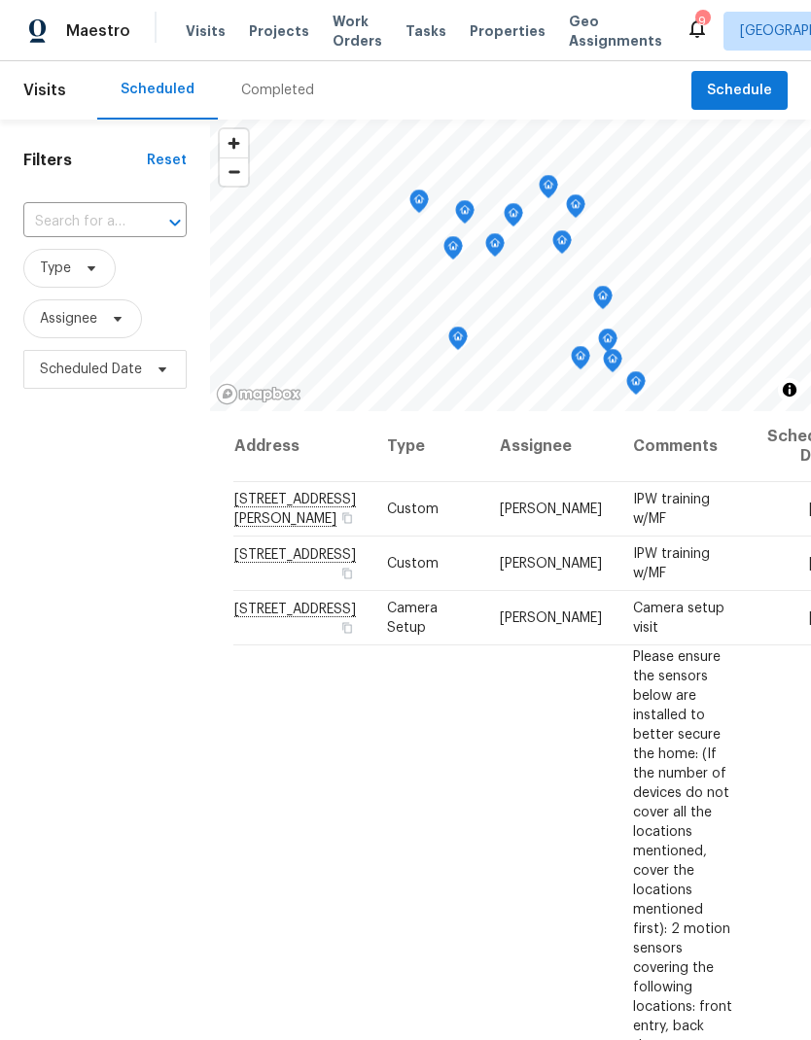
click at [499, 26] on span "Properties" at bounding box center [508, 30] width 76 height 19
